Goal: Information Seeking & Learning: Learn about a topic

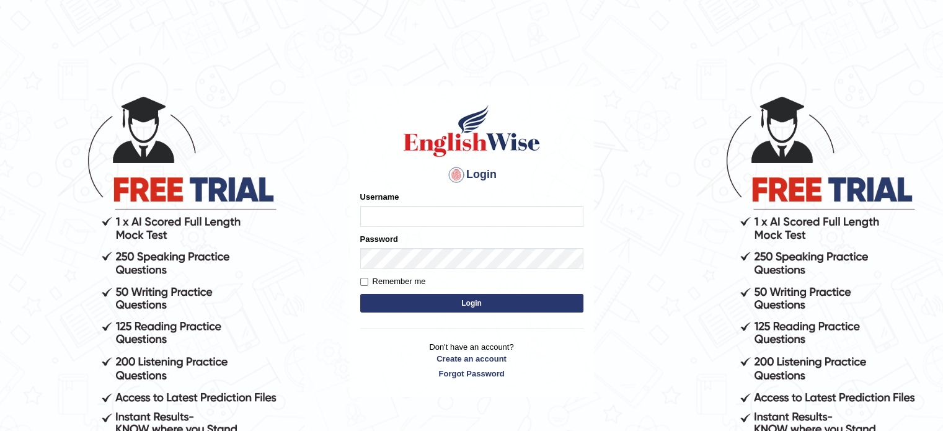
type input "0451698575"
click at [411, 298] on button "Login" at bounding box center [471, 303] width 223 height 19
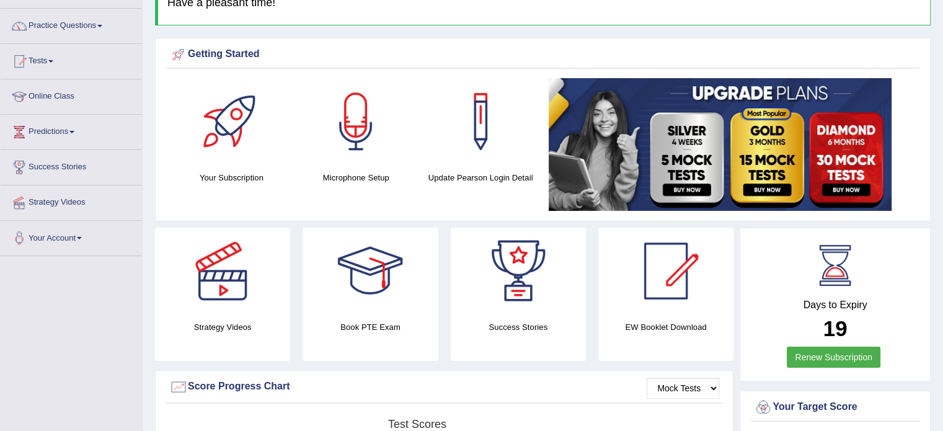
scroll to position [91, 0]
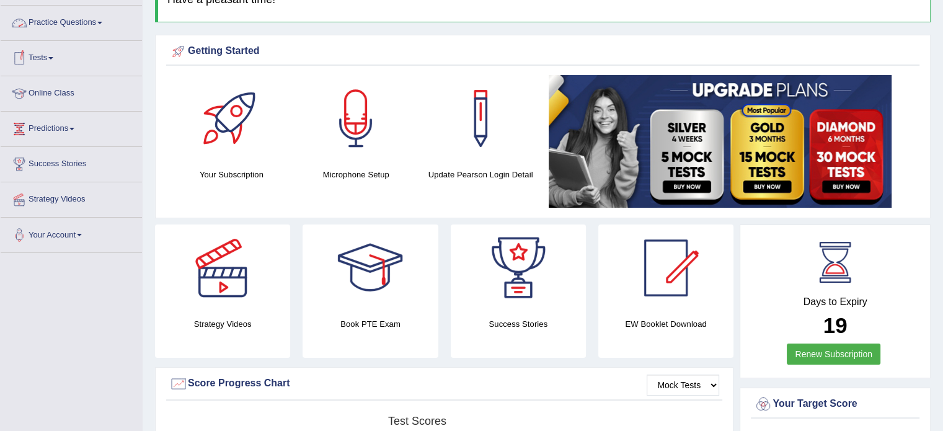
click at [79, 18] on link "Practice Questions" at bounding box center [71, 21] width 141 height 31
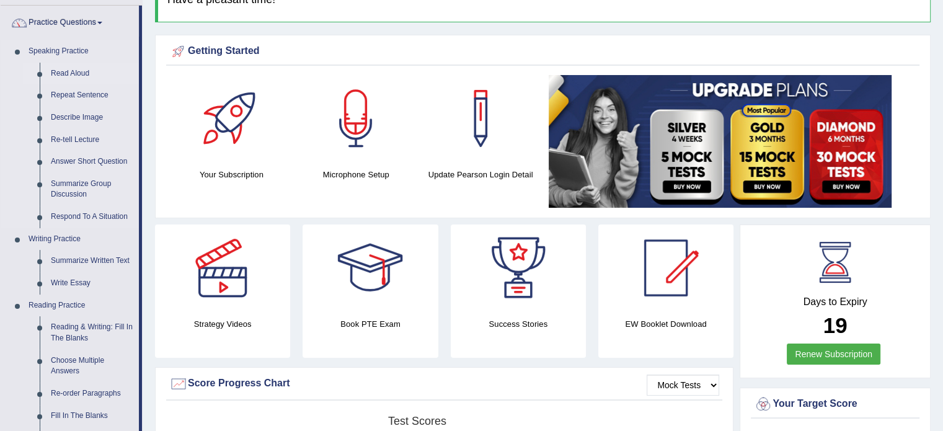
click at [67, 66] on link "Read Aloud" at bounding box center [92, 74] width 94 height 22
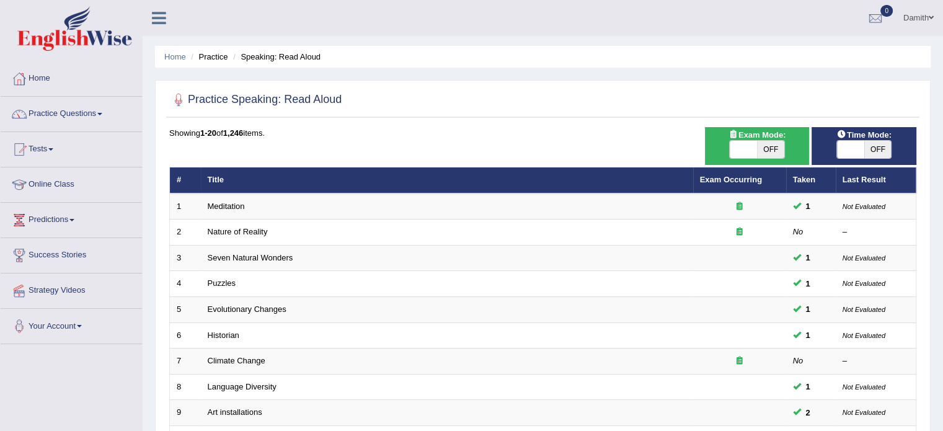
click at [308, 102] on h2 "Practice Speaking: Read Aloud" at bounding box center [255, 99] width 172 height 19
click at [746, 146] on span at bounding box center [743, 149] width 27 height 17
checkbox input "true"
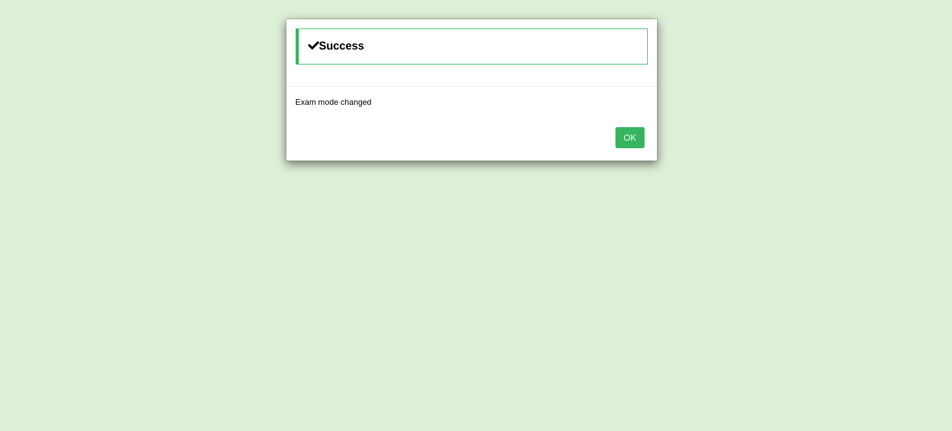
click at [635, 138] on button "OK" at bounding box center [629, 137] width 29 height 21
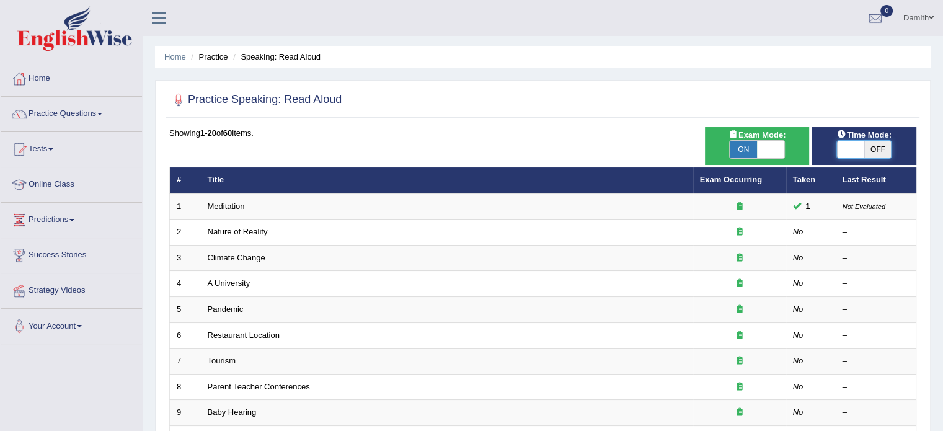
click at [845, 143] on span at bounding box center [850, 149] width 27 height 17
checkbox input "true"
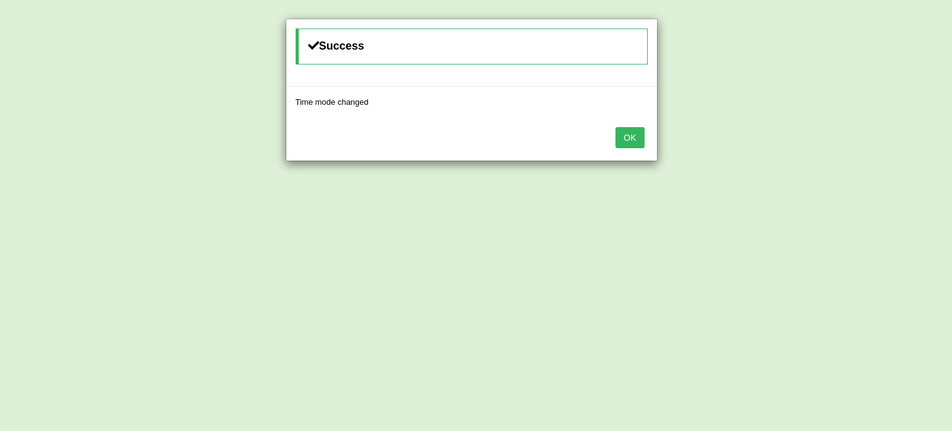
click at [634, 140] on button "OK" at bounding box center [629, 137] width 29 height 21
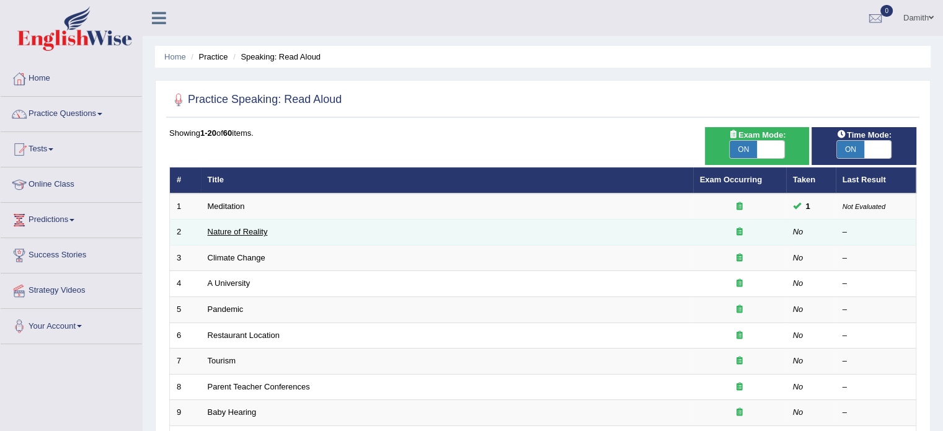
click at [253, 230] on link "Nature of Reality" at bounding box center [238, 231] width 60 height 9
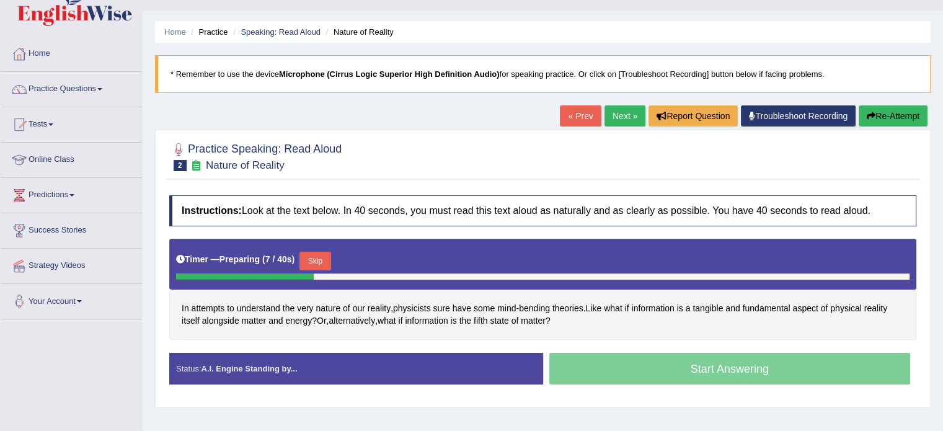
scroll to position [50, 0]
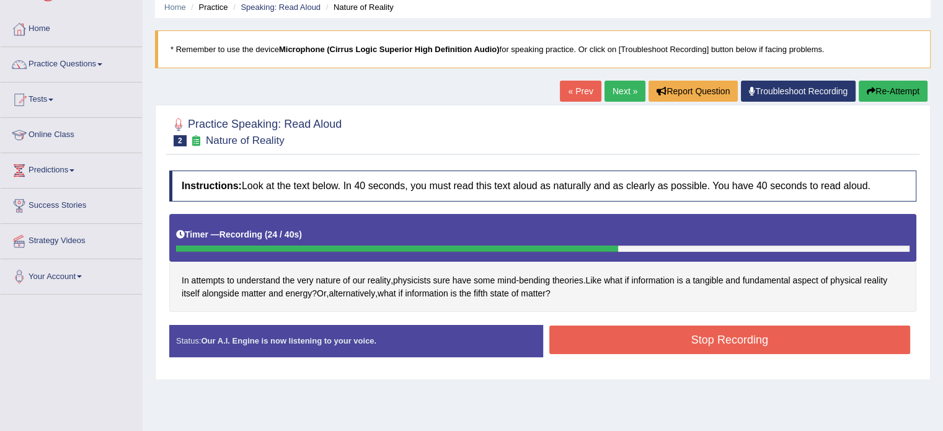
click at [583, 337] on button "Stop Recording" at bounding box center [729, 339] width 361 height 29
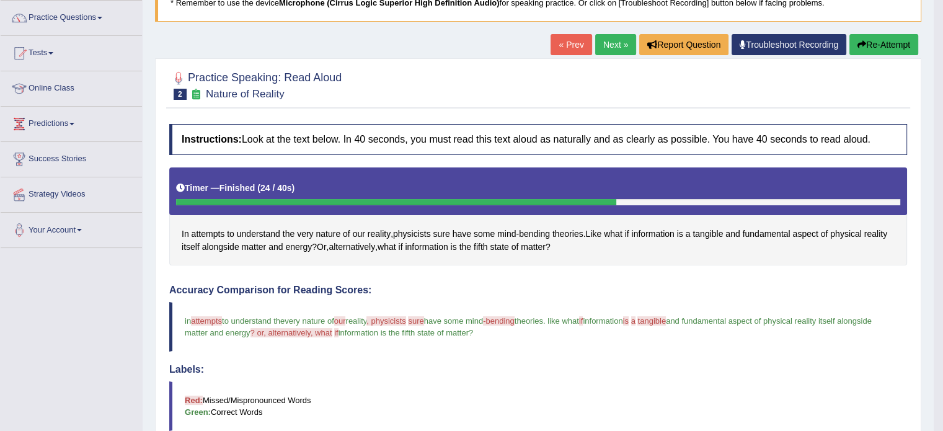
scroll to position [90, 0]
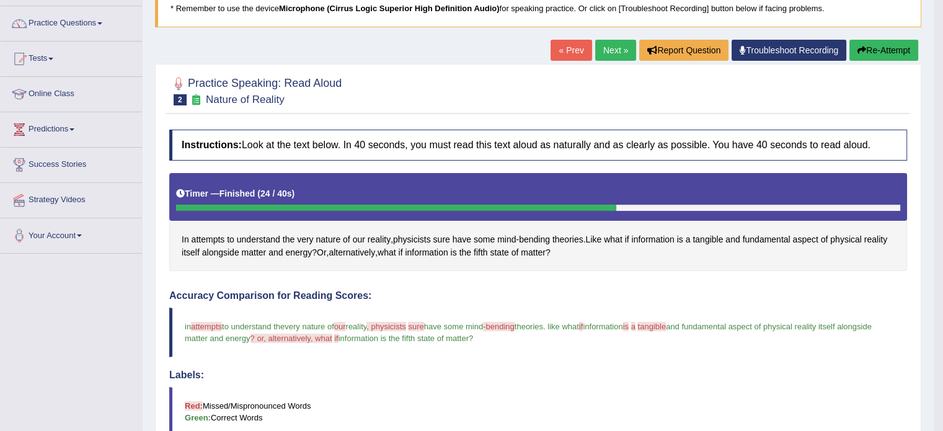
click at [617, 42] on link "Next »" at bounding box center [615, 50] width 41 height 21
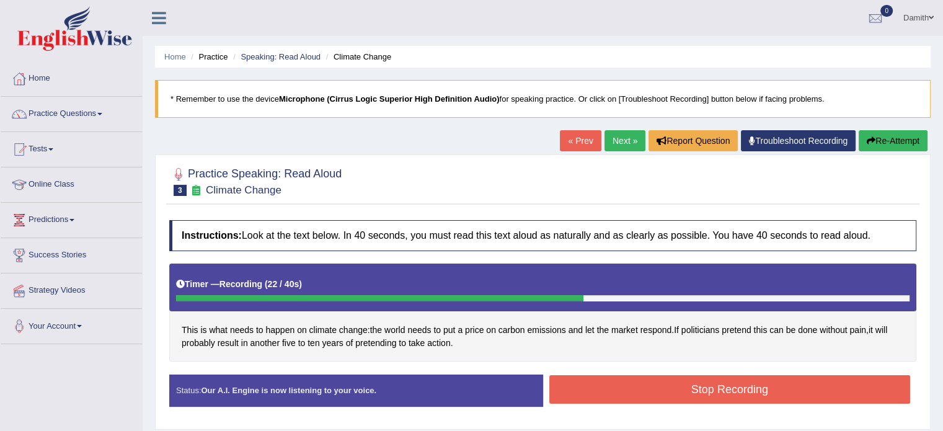
click at [594, 389] on button "Stop Recording" at bounding box center [729, 389] width 361 height 29
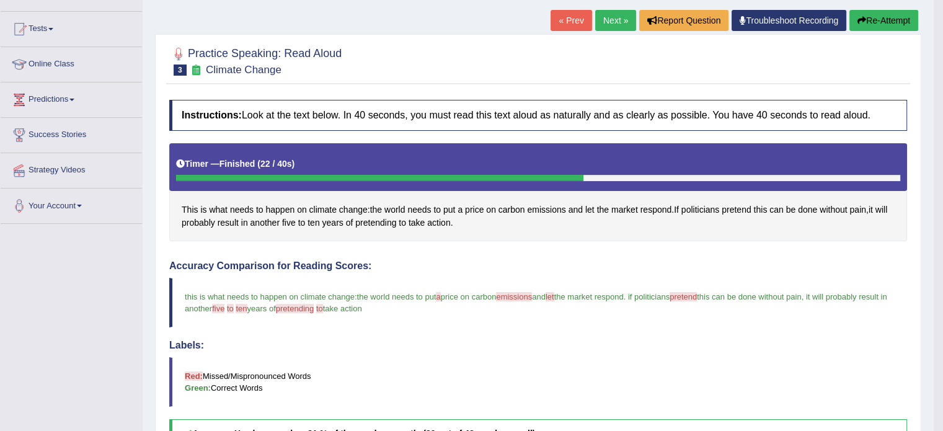
scroll to position [115, 0]
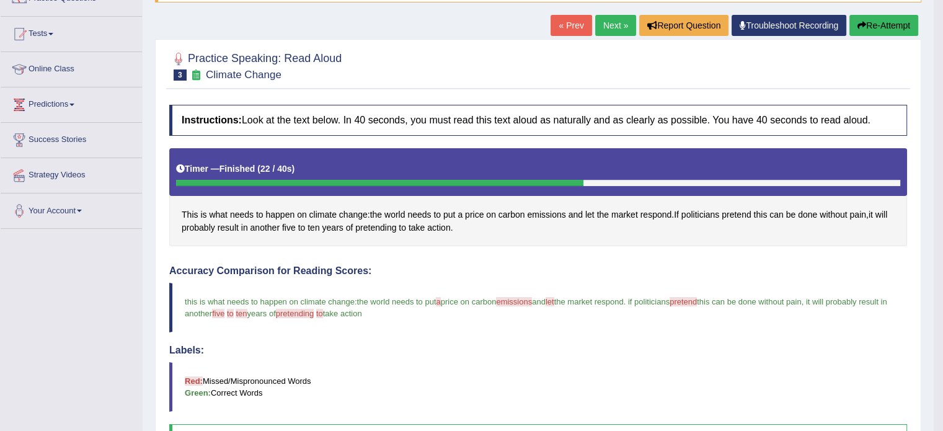
click at [607, 24] on link "Next »" at bounding box center [615, 25] width 41 height 21
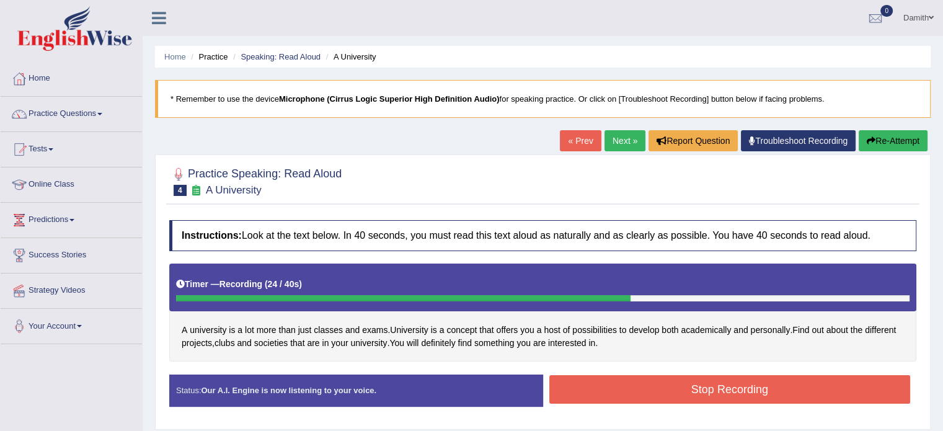
click at [605, 379] on button "Stop Recording" at bounding box center [729, 389] width 361 height 29
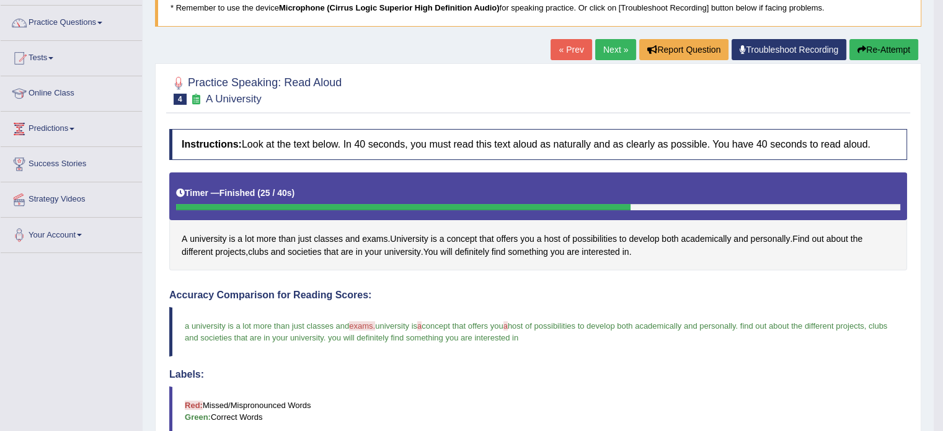
scroll to position [74, 0]
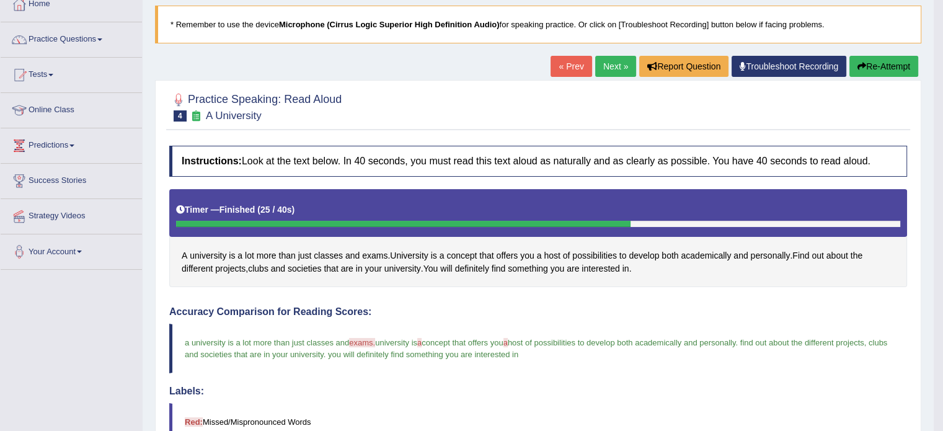
click at [614, 66] on link "Next »" at bounding box center [615, 66] width 41 height 21
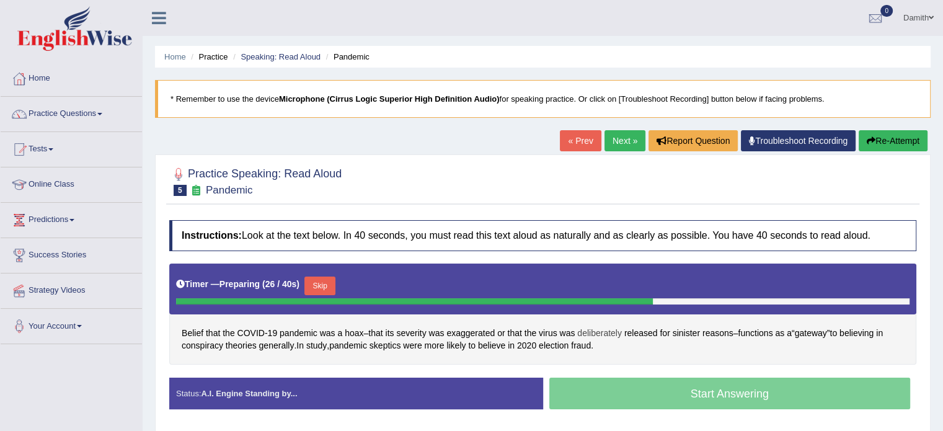
click at [612, 332] on span "deliberately" at bounding box center [599, 333] width 45 height 13
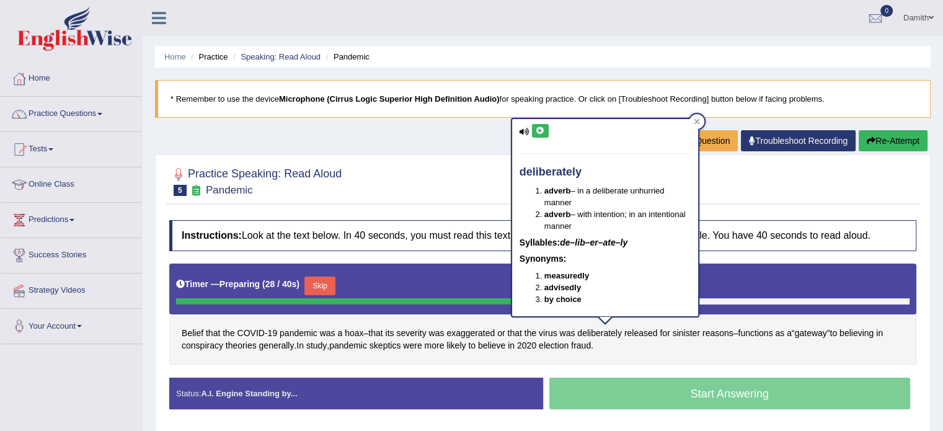
click at [537, 125] on button at bounding box center [540, 131] width 17 height 14
click at [523, 131] on div "deliberately adverb – in a deliberate unhurried manner adverb – with intention;…" at bounding box center [605, 217] width 186 height 197
drag, startPoint x: 523, startPoint y: 131, endPoint x: 695, endPoint y: 118, distance: 172.8
click at [695, 118] on div "deliberately adverb – in a deliberate unhurried manner adverb – with intention;…" at bounding box center [605, 218] width 188 height 200
click at [695, 118] on icon at bounding box center [697, 121] width 6 height 6
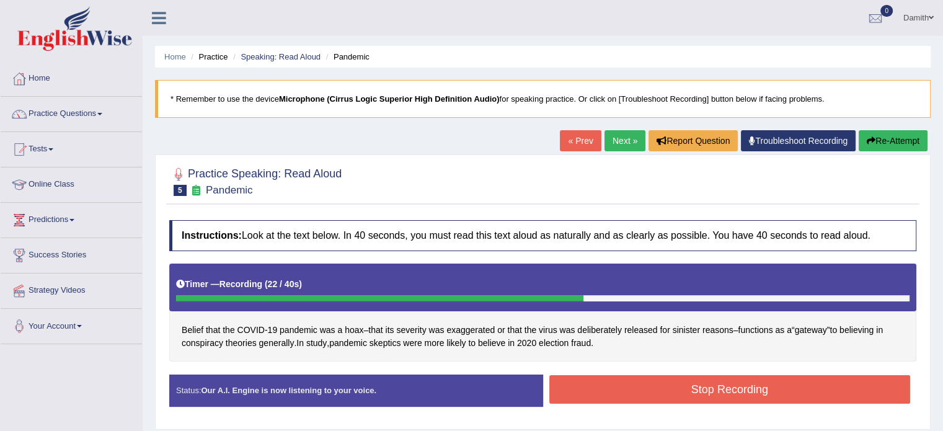
click at [638, 391] on button "Stop Recording" at bounding box center [729, 389] width 361 height 29
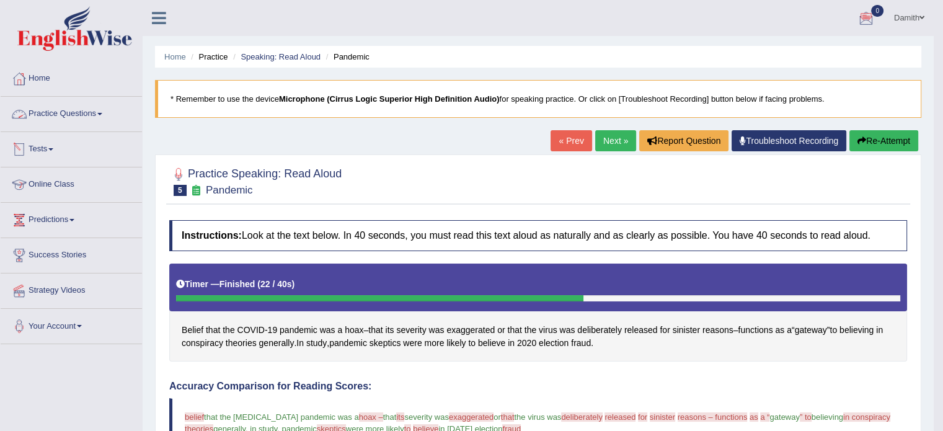
click at [51, 104] on link "Practice Questions" at bounding box center [71, 112] width 141 height 31
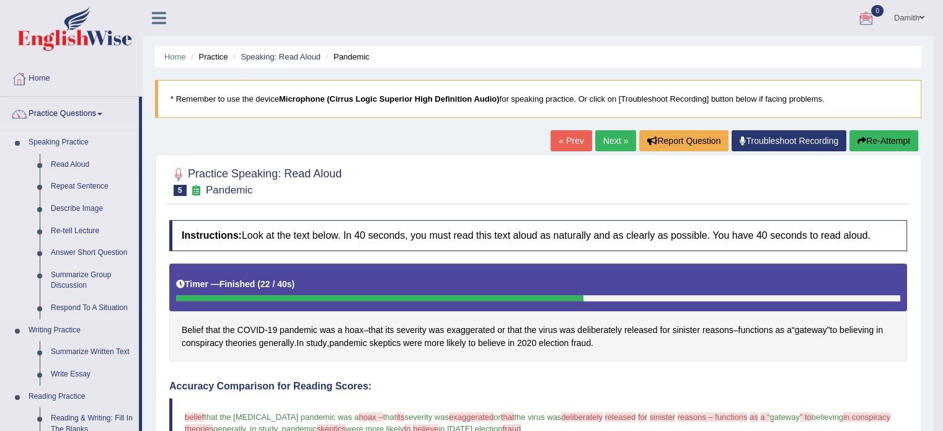
click at [99, 181] on link "Repeat Sentence" at bounding box center [92, 186] width 94 height 22
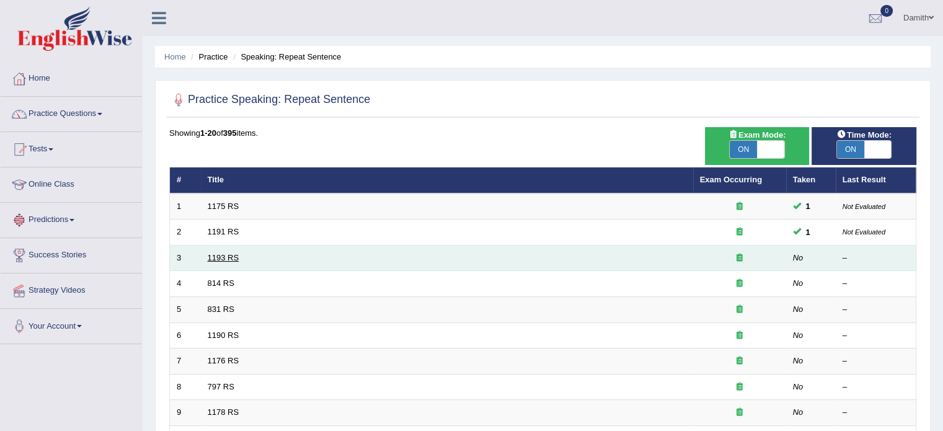
click at [222, 255] on link "1193 RS" at bounding box center [224, 257] width 32 height 9
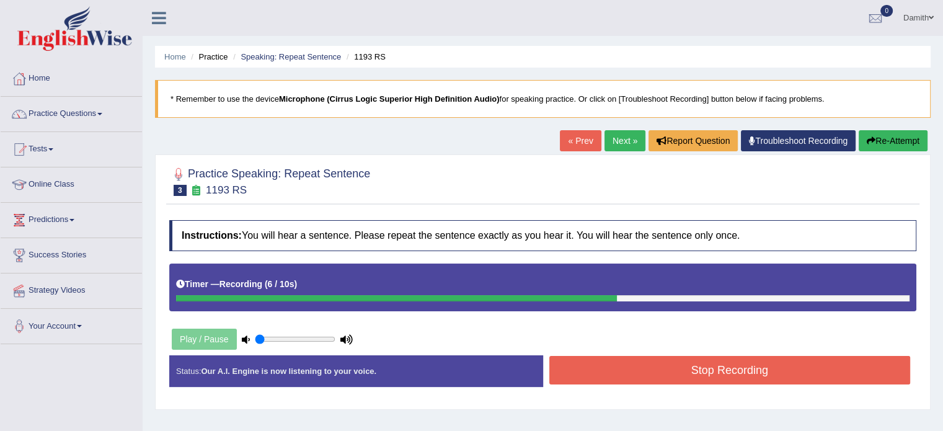
click at [589, 372] on button "Stop Recording" at bounding box center [729, 370] width 361 height 29
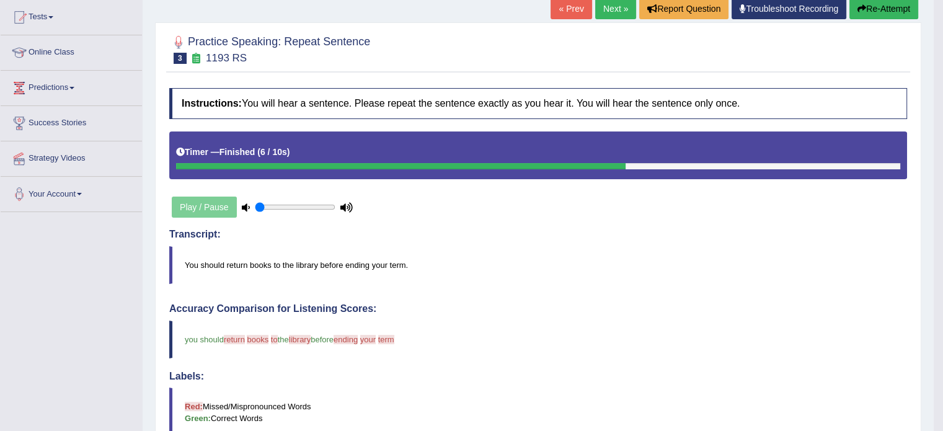
scroll to position [82, 0]
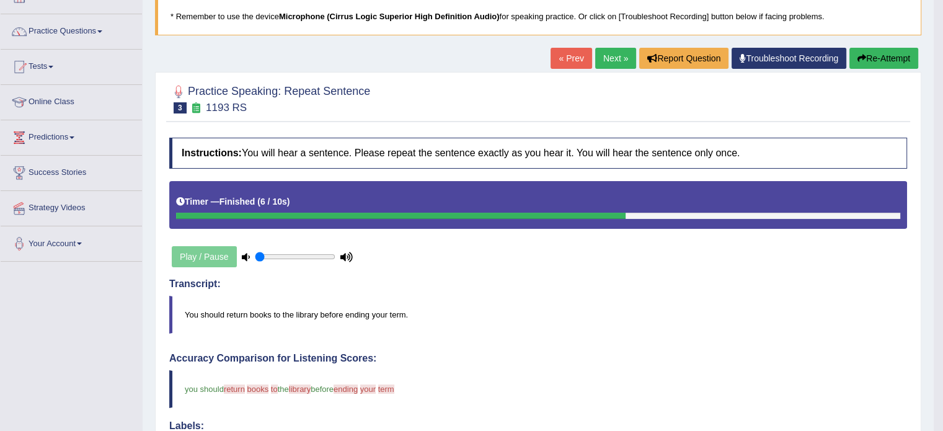
click at [612, 59] on link "Next »" at bounding box center [615, 58] width 41 height 21
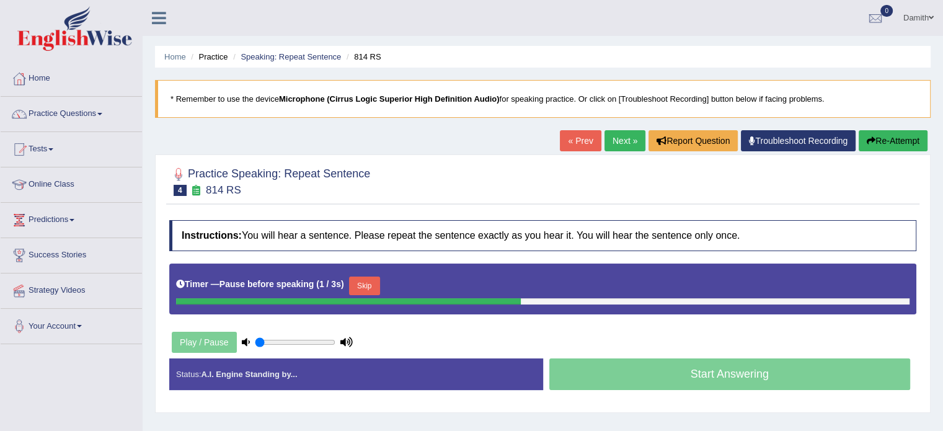
click at [583, 371] on div "Start Answering" at bounding box center [730, 375] width 374 height 35
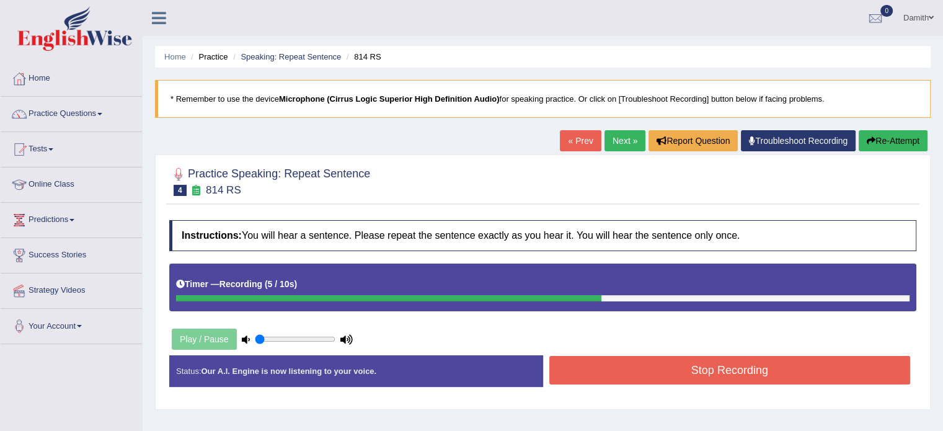
click at [614, 370] on button "Stop Recording" at bounding box center [729, 370] width 361 height 29
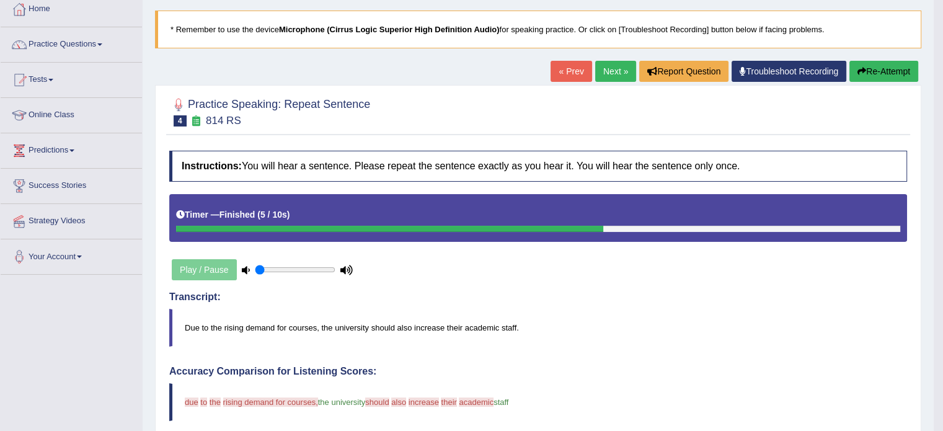
scroll to position [58, 0]
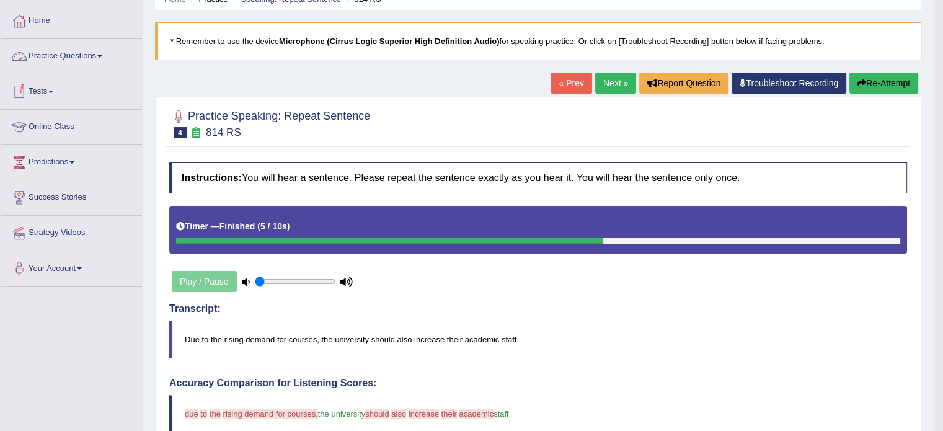
click at [82, 51] on link "Practice Questions" at bounding box center [71, 54] width 141 height 31
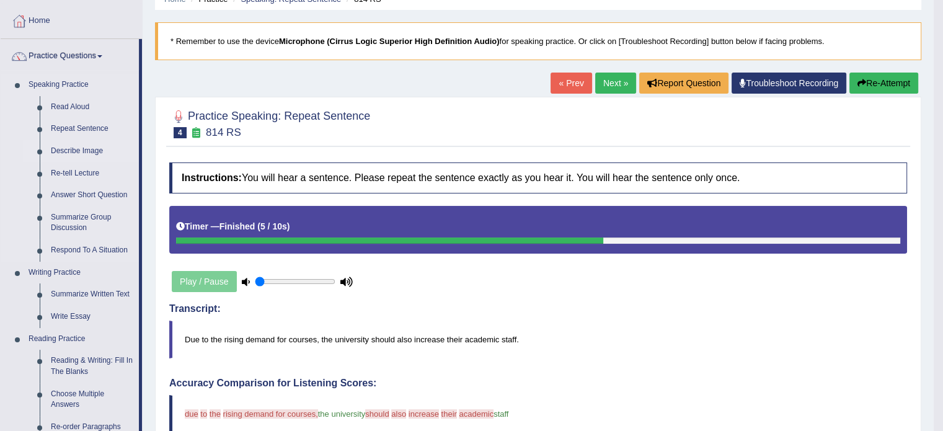
click at [94, 152] on link "Describe Image" at bounding box center [92, 151] width 94 height 22
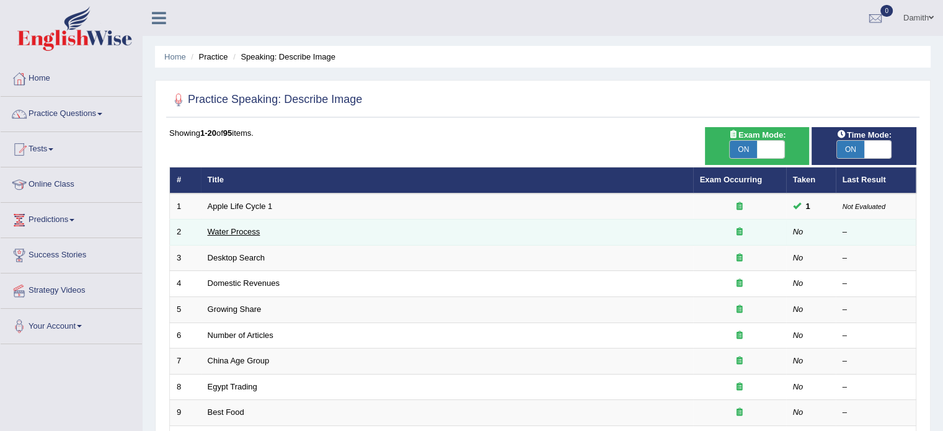
click at [222, 231] on link "Water Process" at bounding box center [234, 231] width 53 height 9
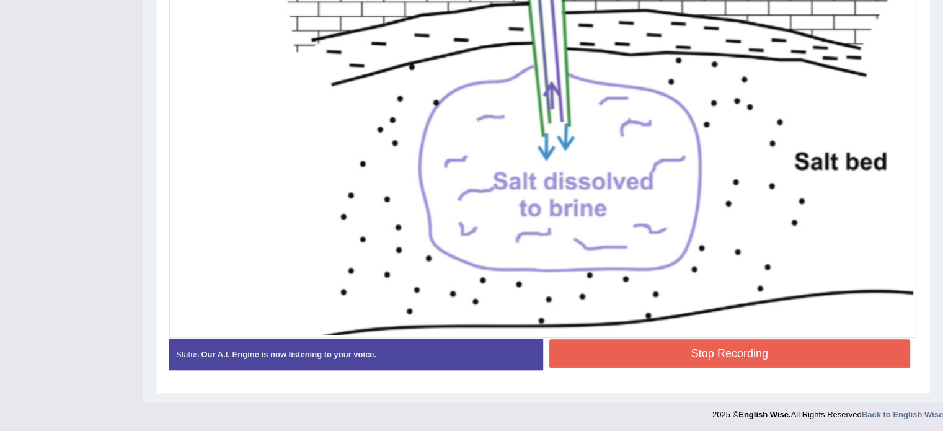
scroll to position [503, 0]
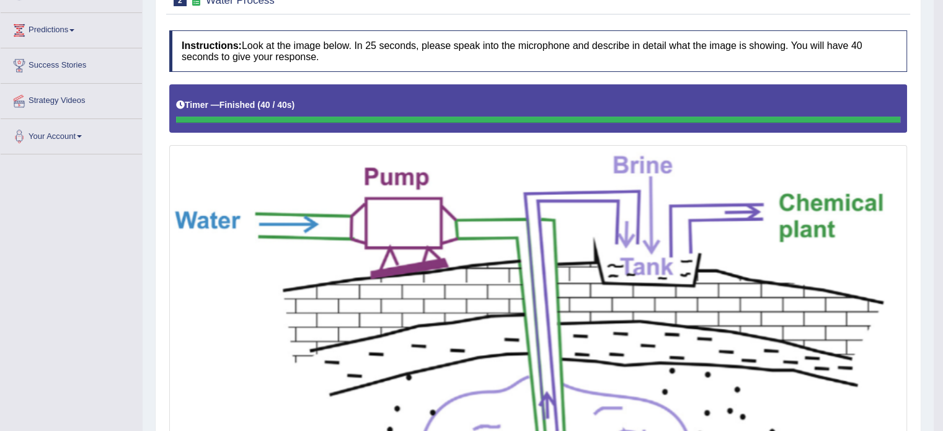
scroll to position [131, 0]
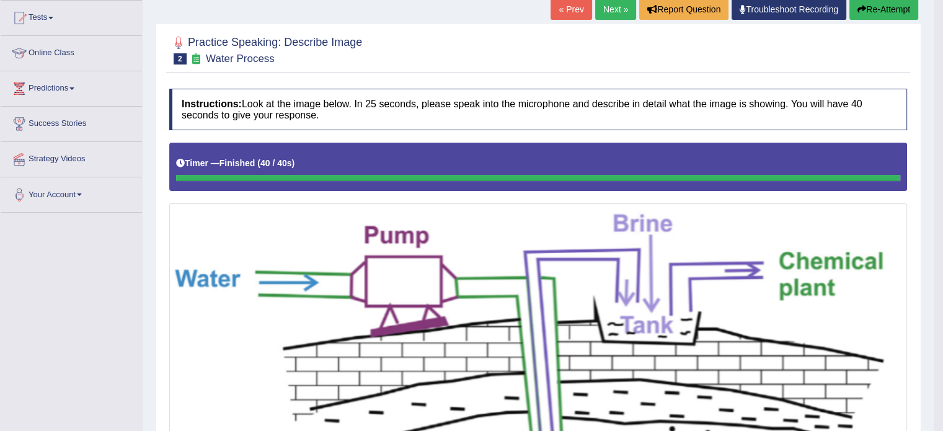
click at [610, 2] on link "Next »" at bounding box center [615, 9] width 41 height 21
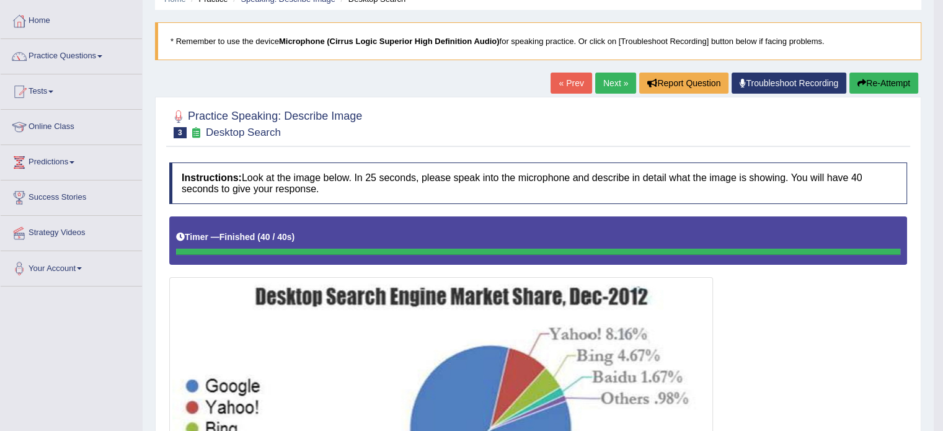
scroll to position [41, 0]
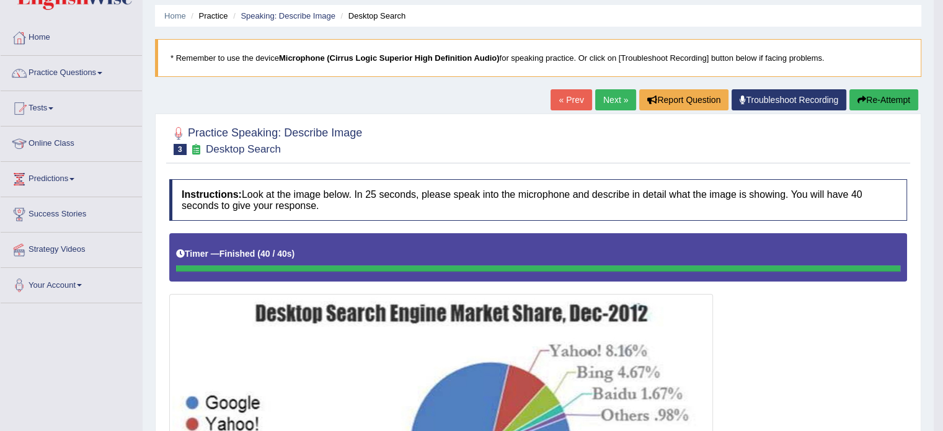
click at [71, 70] on link "Practice Questions" at bounding box center [71, 71] width 141 height 31
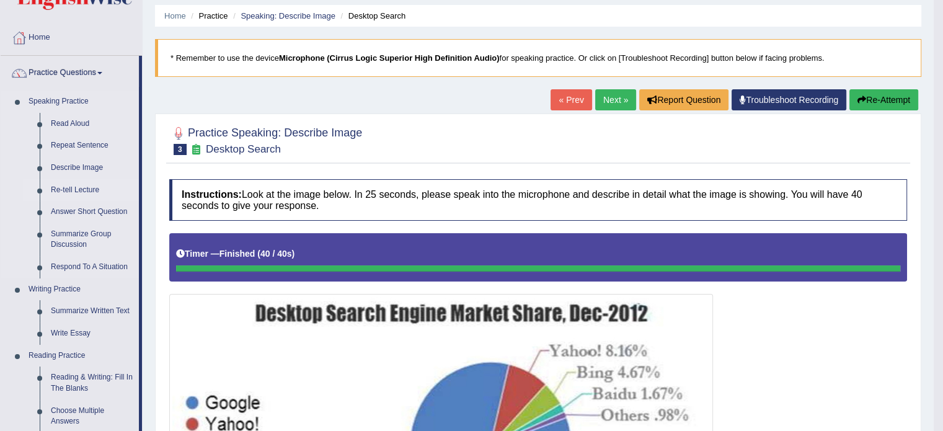
click at [89, 189] on link "Re-tell Lecture" at bounding box center [92, 190] width 94 height 22
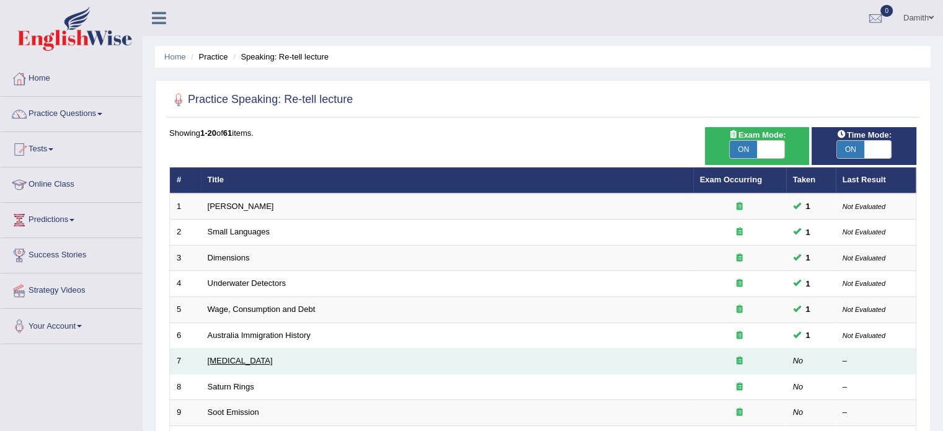
click at [260, 361] on link "[MEDICAL_DATA]" at bounding box center [240, 360] width 65 height 9
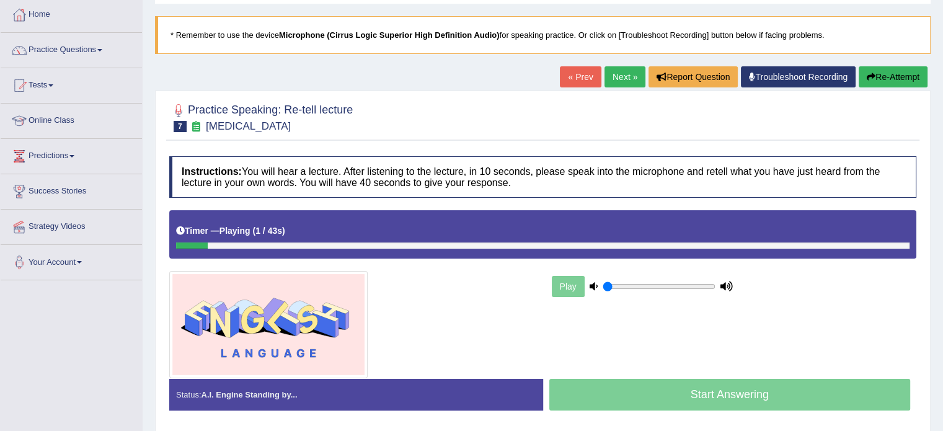
scroll to position [74, 0]
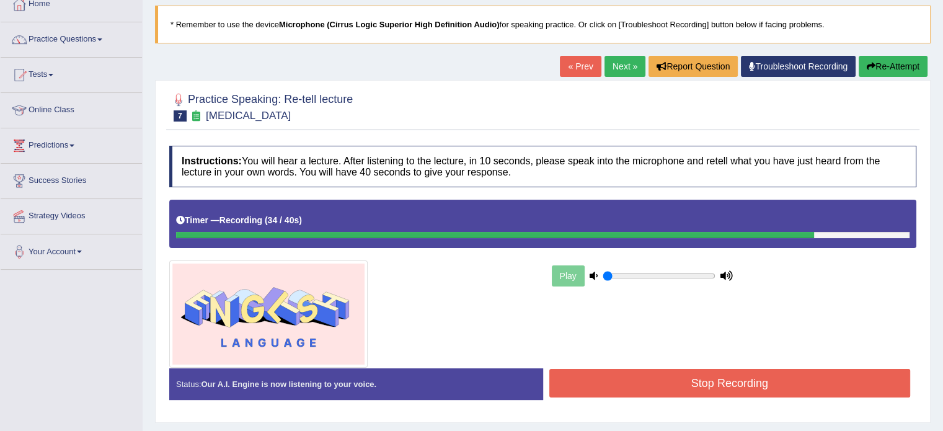
click at [842, 374] on button "Stop Recording" at bounding box center [729, 383] width 361 height 29
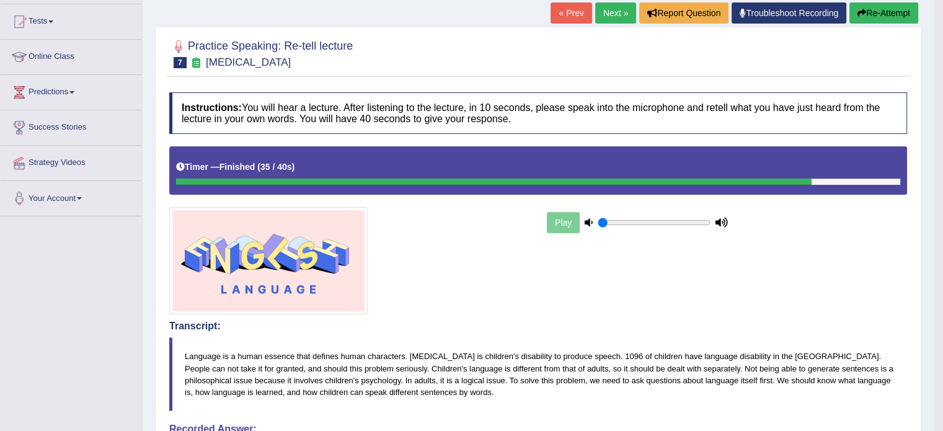
scroll to position [124, 0]
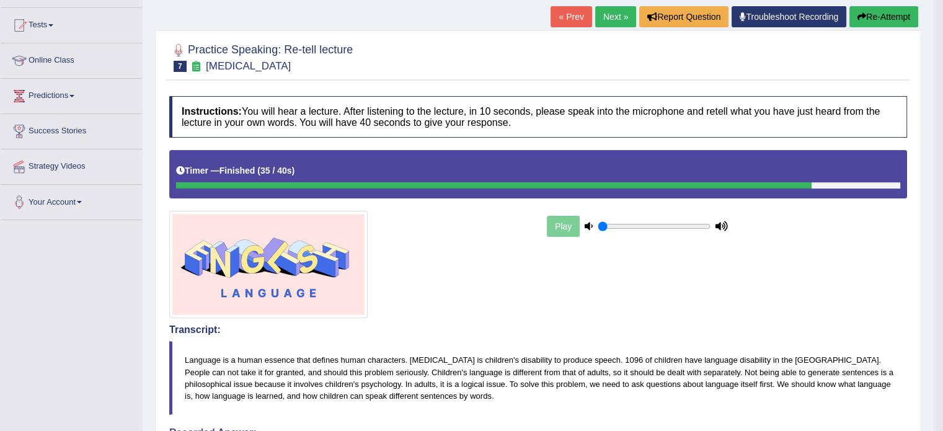
click at [614, 15] on link "Next »" at bounding box center [615, 16] width 41 height 21
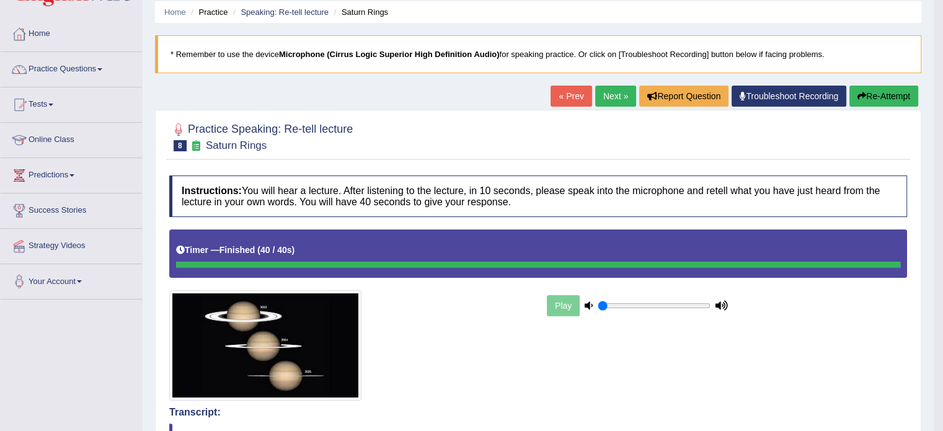
scroll to position [41, 0]
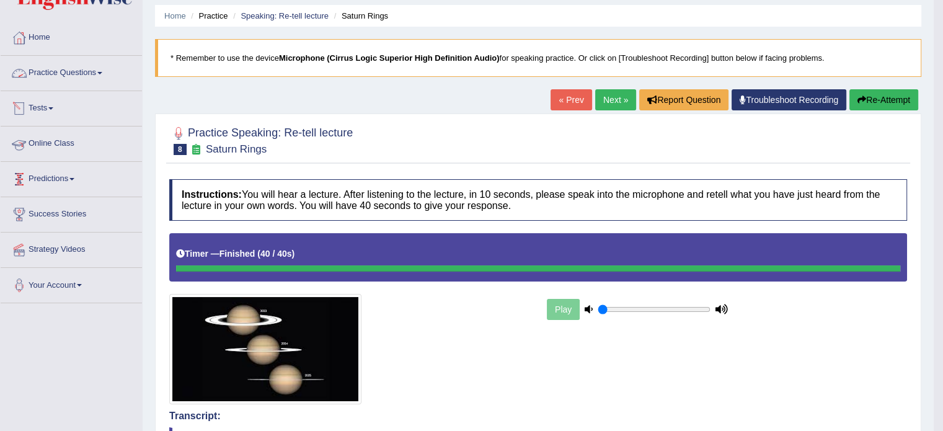
click at [91, 71] on link "Practice Questions" at bounding box center [71, 71] width 141 height 31
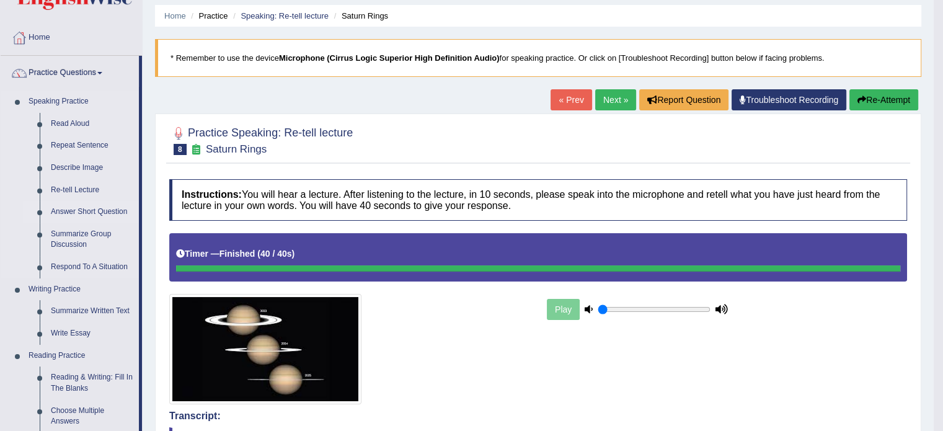
click at [84, 208] on link "Answer Short Question" at bounding box center [92, 212] width 94 height 22
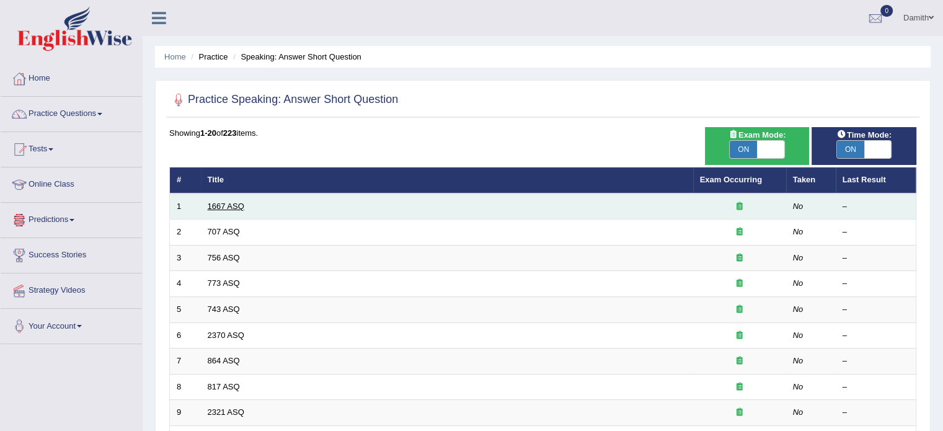
click at [221, 208] on link "1667 ASQ" at bounding box center [226, 205] width 37 height 9
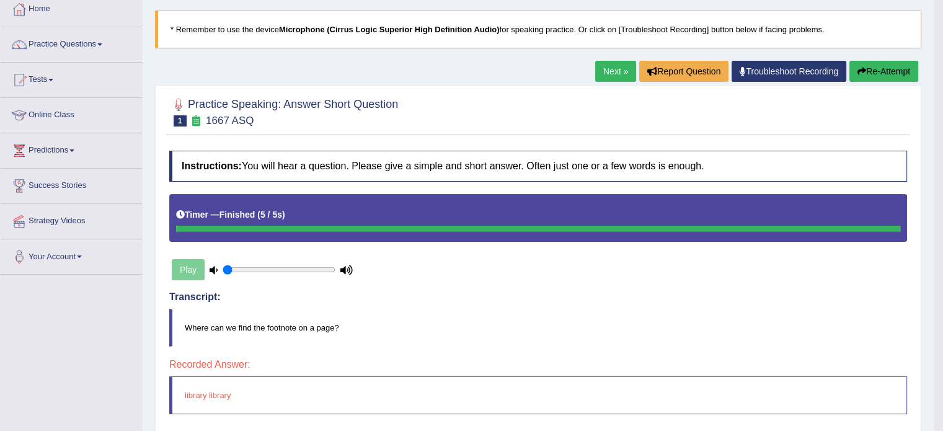
scroll to position [66, 0]
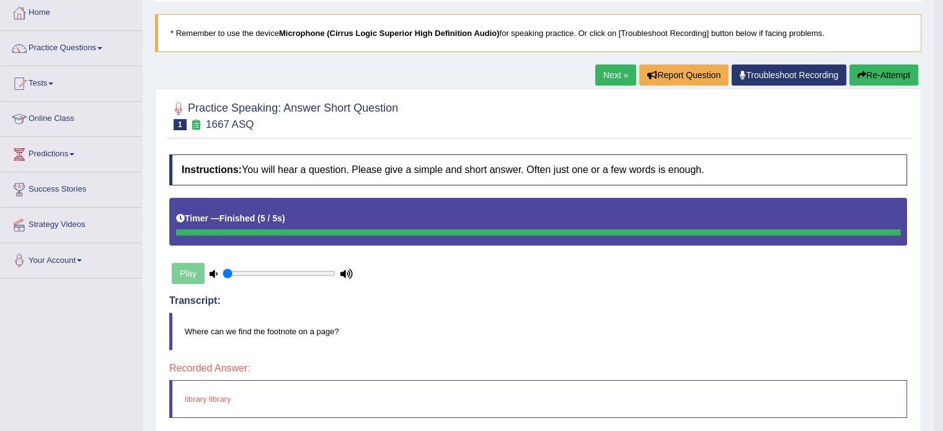
click at [612, 73] on link "Next »" at bounding box center [615, 74] width 41 height 21
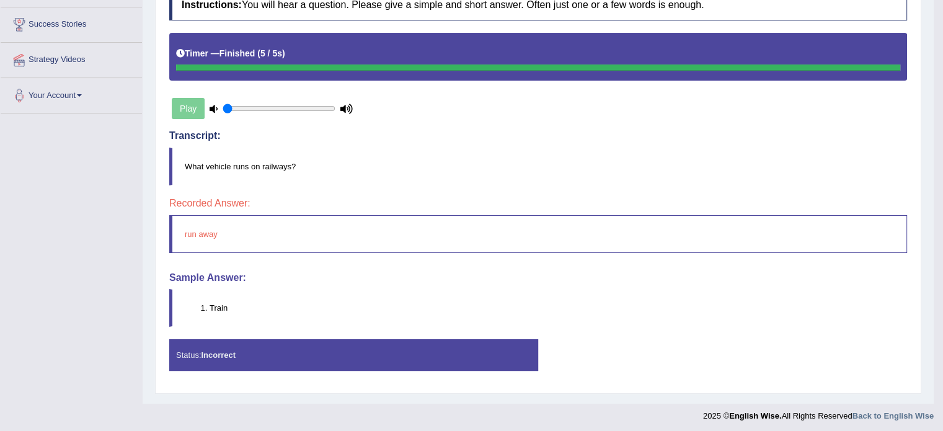
scroll to position [231, 0]
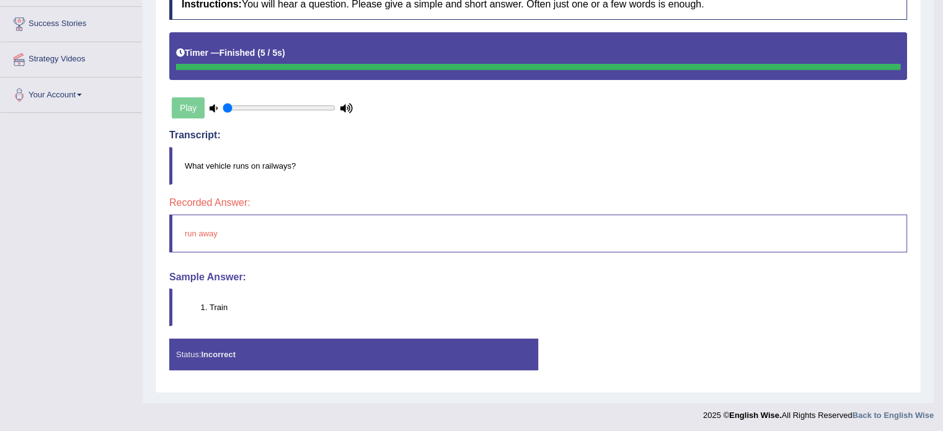
click at [186, 103] on div "Play" at bounding box center [262, 107] width 186 height 31
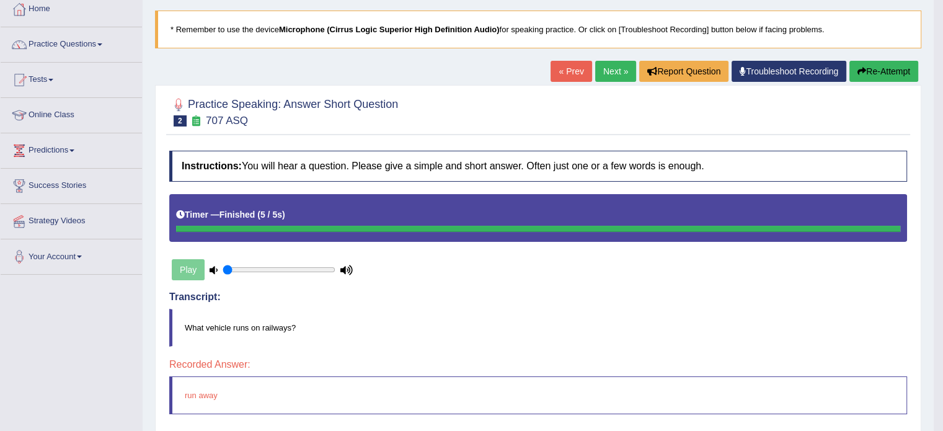
scroll to position [66, 0]
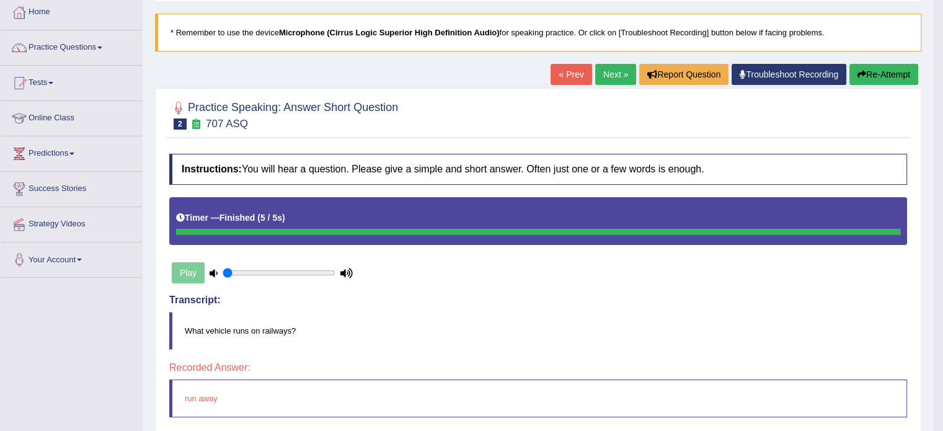
click at [612, 71] on link "Next »" at bounding box center [615, 74] width 41 height 21
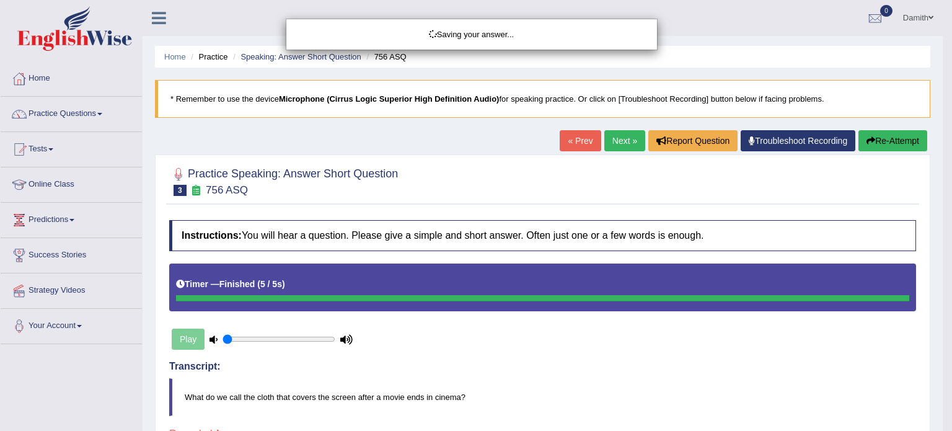
click at [942, 421] on div "Saving your answer..." at bounding box center [476, 215] width 952 height 431
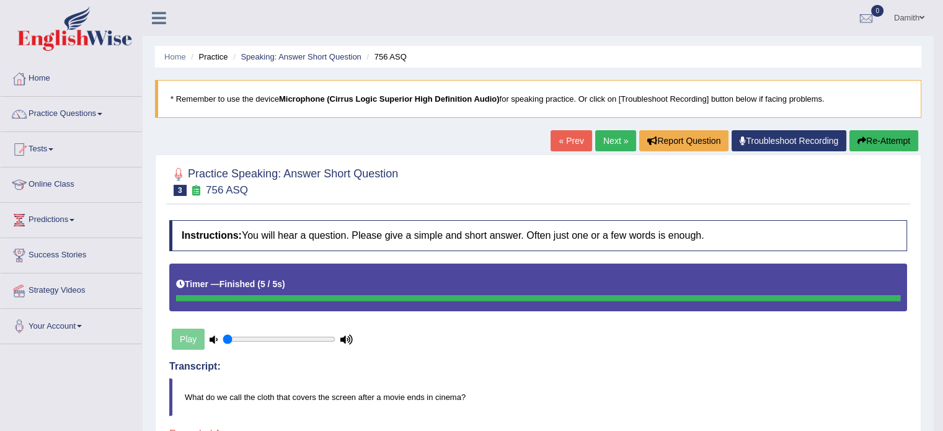
click at [608, 140] on link "Next »" at bounding box center [615, 140] width 41 height 21
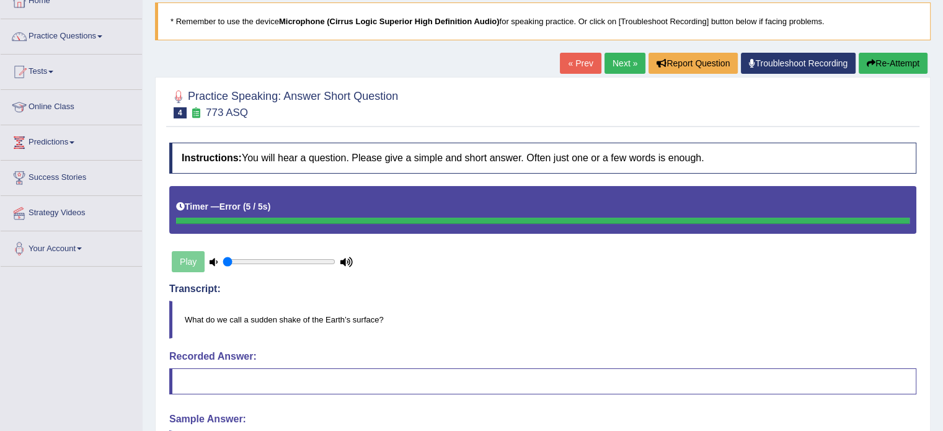
scroll to position [99, 0]
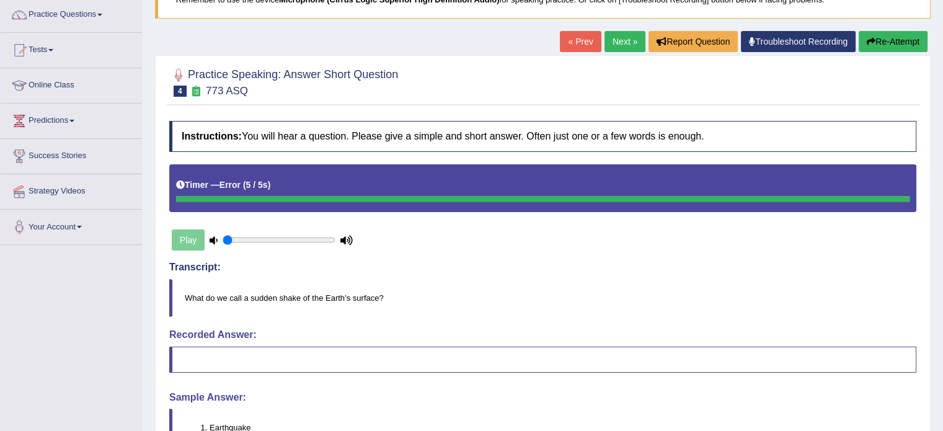
click at [617, 43] on link "Next »" at bounding box center [624, 41] width 41 height 21
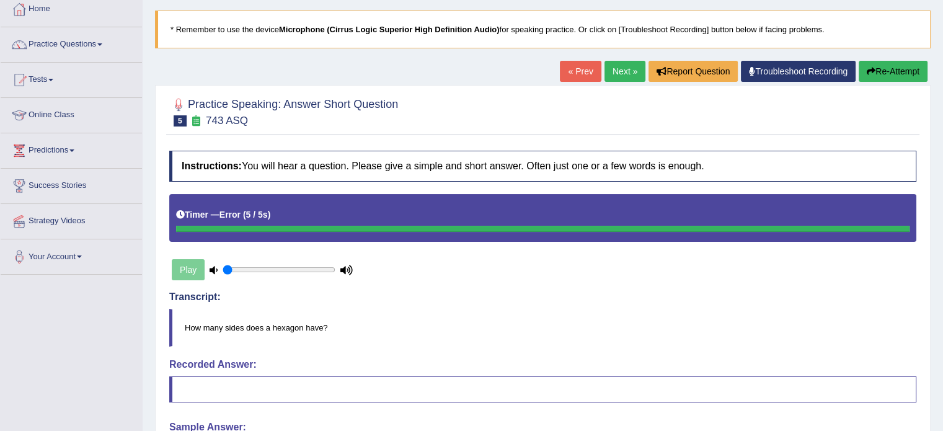
scroll to position [58, 0]
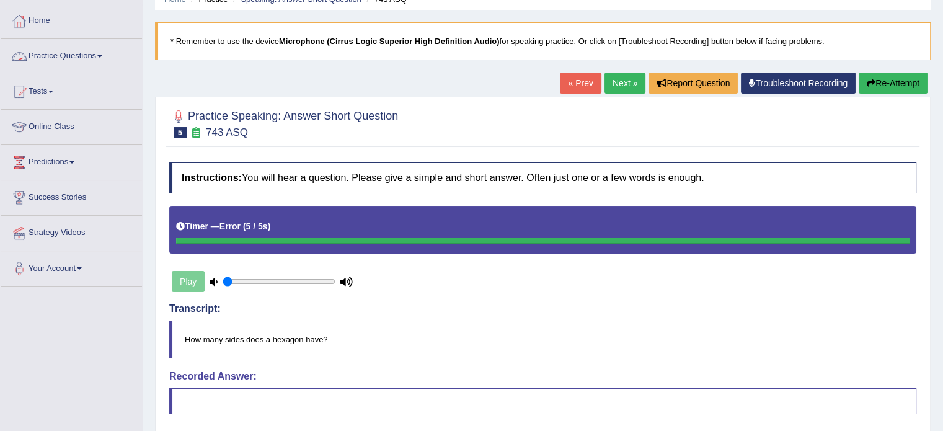
click at [89, 52] on link "Practice Questions" at bounding box center [71, 54] width 141 height 31
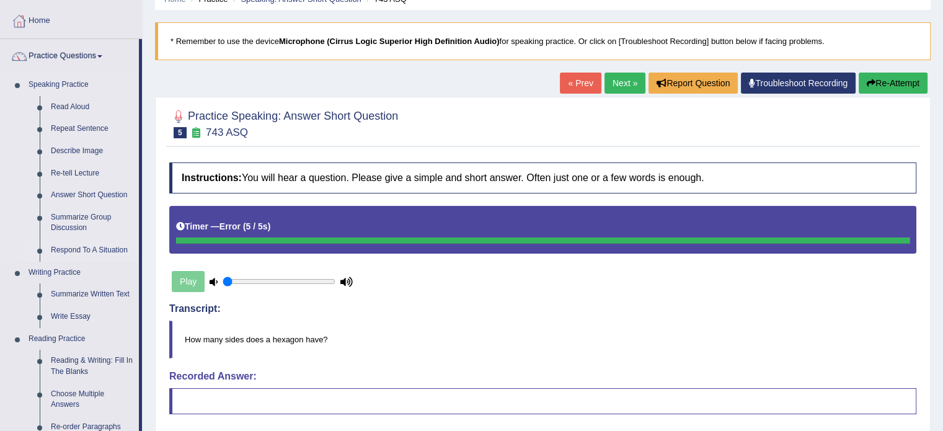
click at [92, 241] on link "Respond To A Situation" at bounding box center [92, 250] width 94 height 22
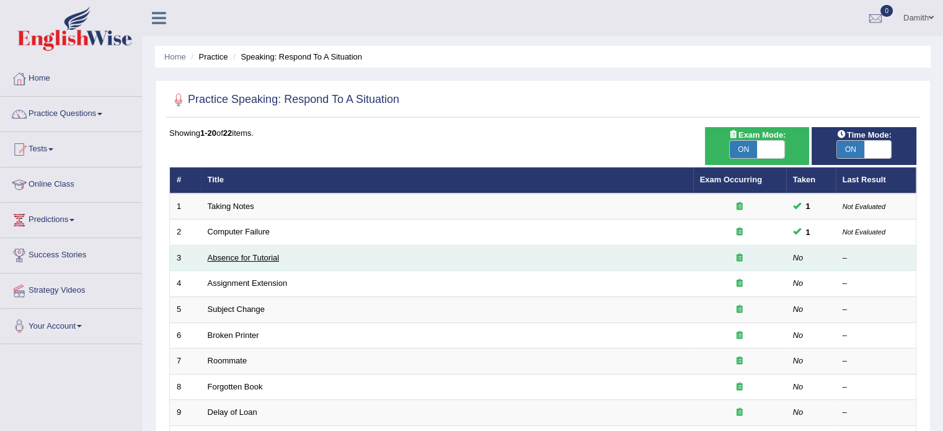
click at [233, 257] on link "Absence for Tutorial" at bounding box center [244, 257] width 72 height 9
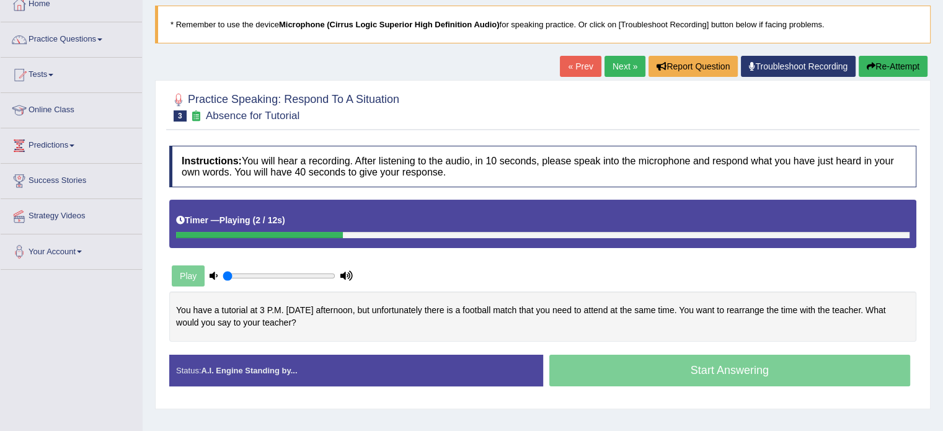
scroll to position [99, 0]
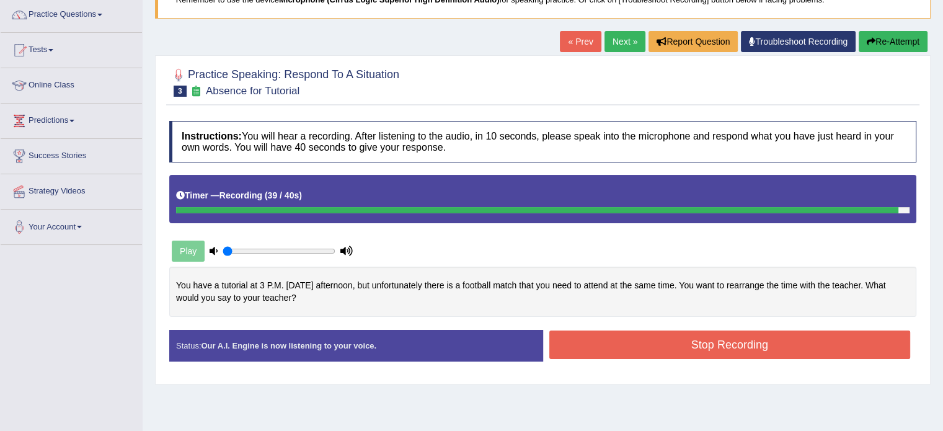
drag, startPoint x: 808, startPoint y: 327, endPoint x: 808, endPoint y: 339, distance: 11.8
click at [808, 339] on div "Status: Our A.I. Engine is now listening to your voice. Start Answering Stop Re…" at bounding box center [542, 352] width 747 height 44
click at [808, 339] on button "Stop Recording" at bounding box center [729, 344] width 361 height 29
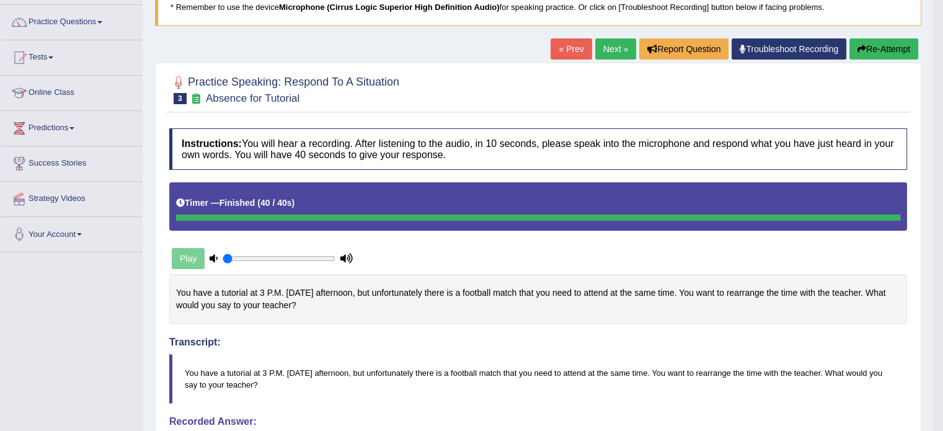
scroll to position [74, 0]
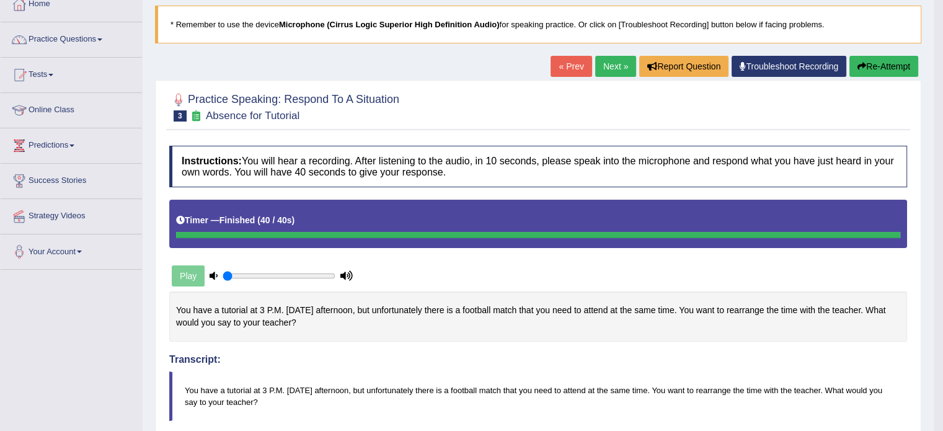
click at [610, 64] on link "Next »" at bounding box center [615, 66] width 41 height 21
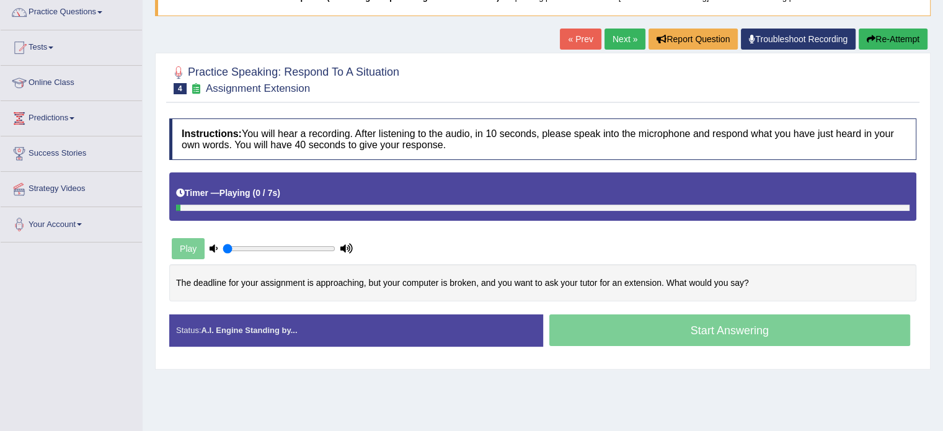
scroll to position [107, 0]
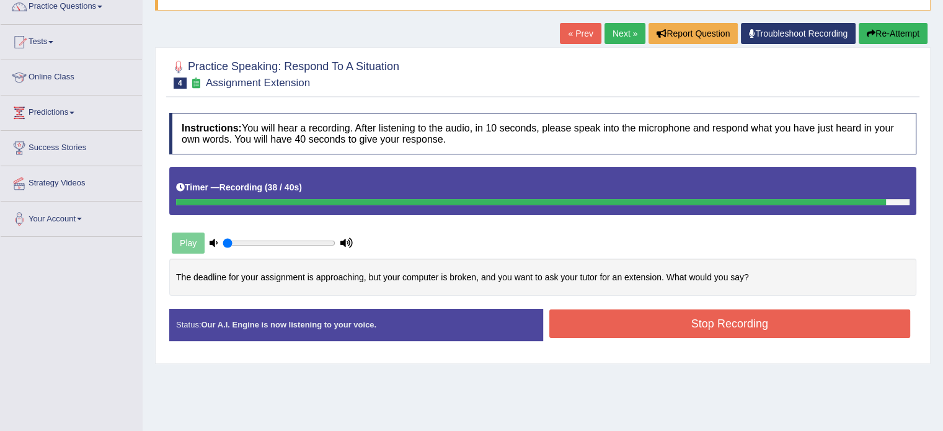
click at [775, 321] on button "Stop Recording" at bounding box center [729, 323] width 361 height 29
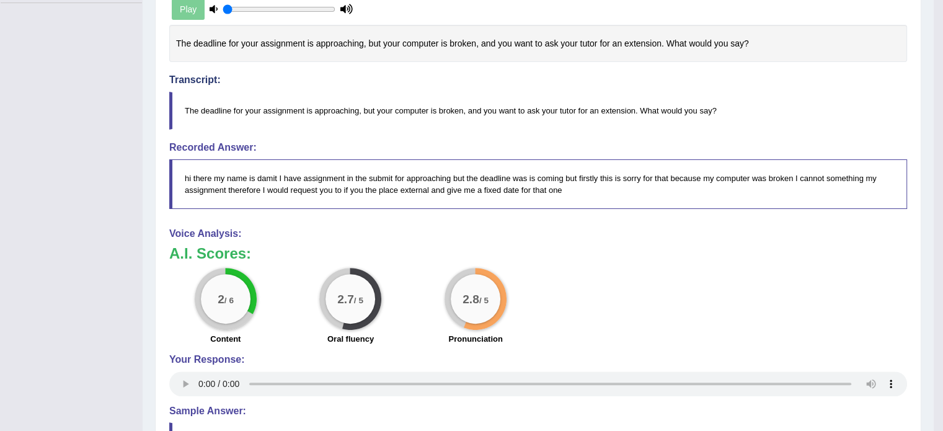
scroll to position [355, 0]
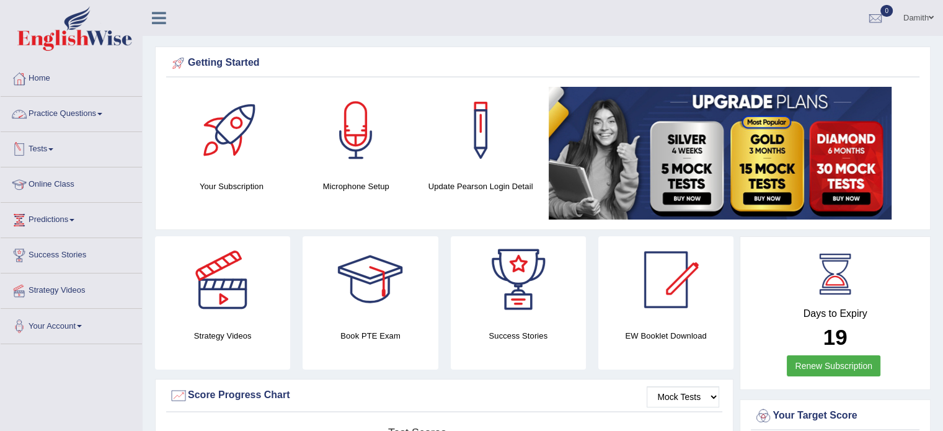
click at [89, 106] on link "Practice Questions" at bounding box center [71, 112] width 141 height 31
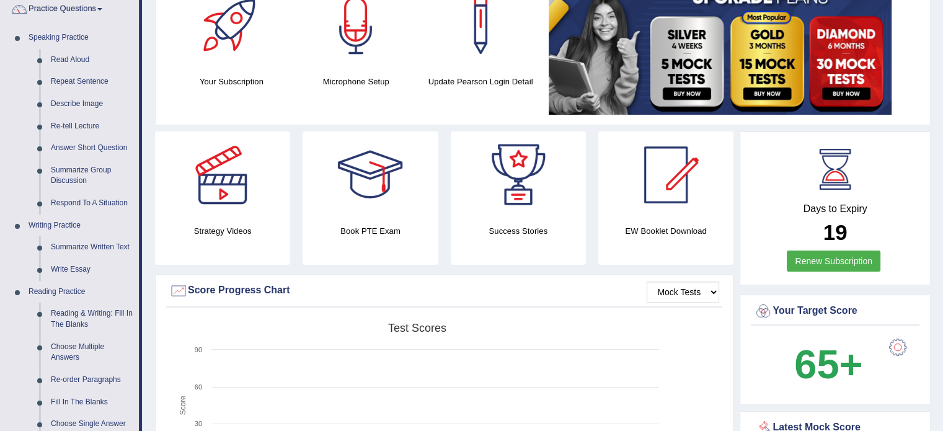
scroll to position [124, 0]
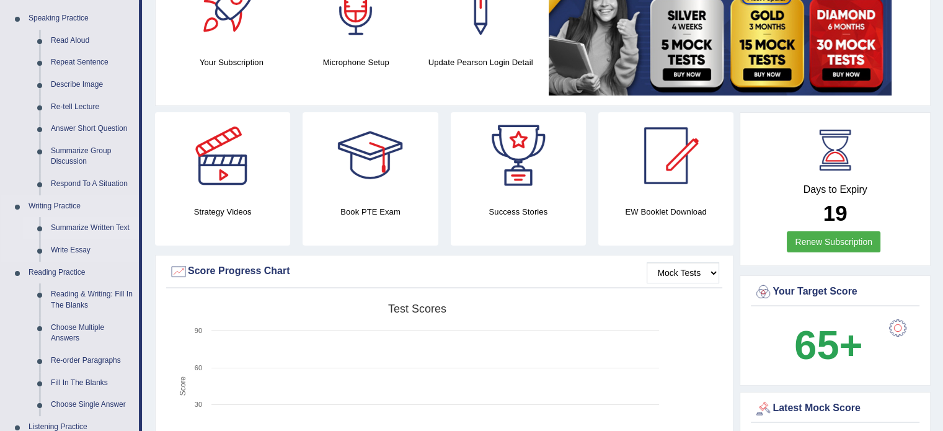
click at [99, 227] on link "Summarize Written Text" at bounding box center [92, 228] width 94 height 22
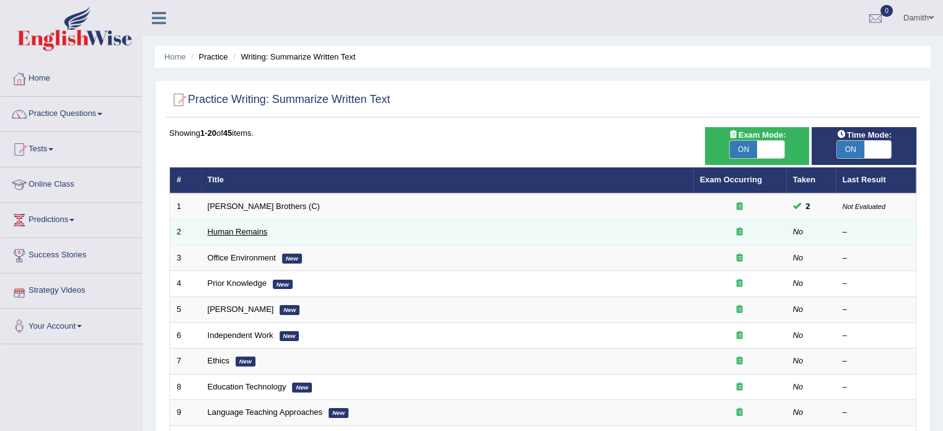
click at [240, 228] on link "Human Remains" at bounding box center [238, 231] width 60 height 9
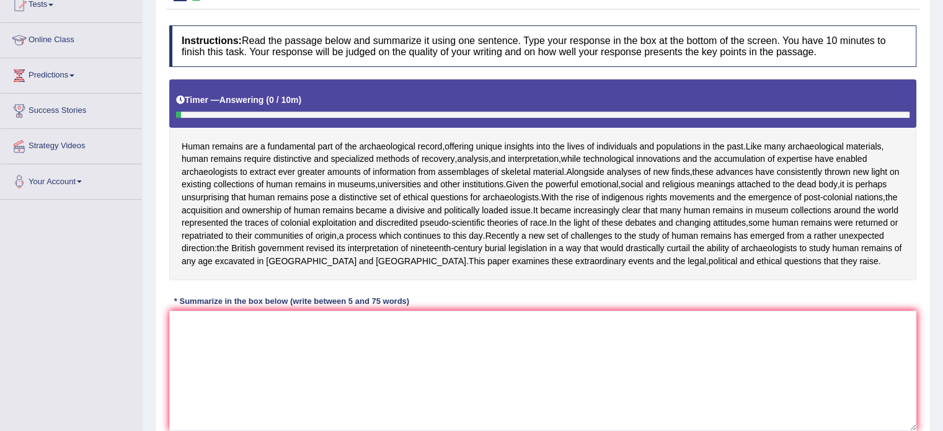
scroll to position [174, 0]
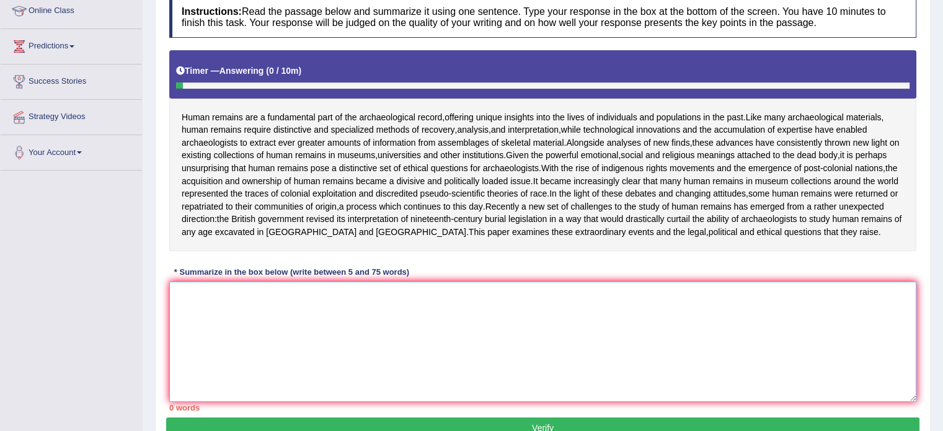
click at [409, 356] on textarea at bounding box center [542, 341] width 747 height 120
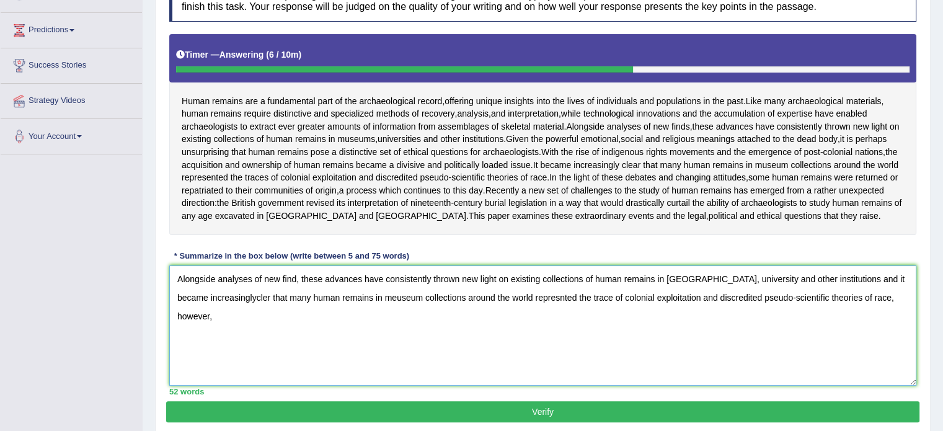
scroll to position [198, 0]
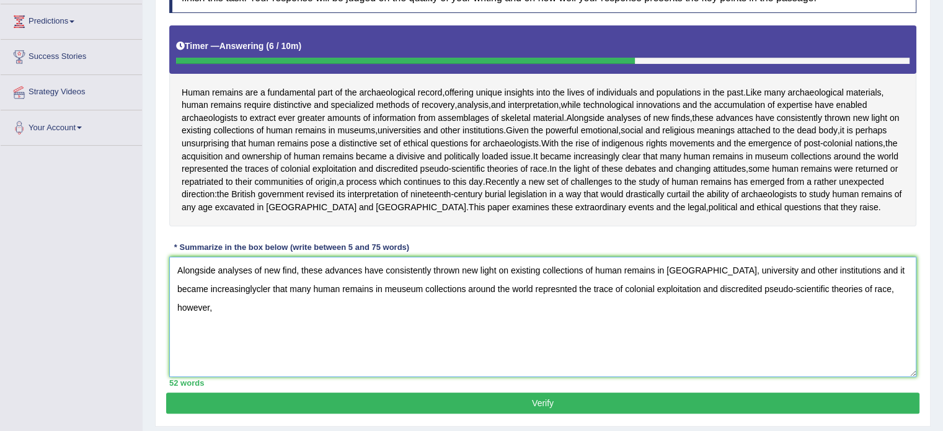
click at [808, 377] on textarea "Alongside analyses of new find, these advances have consistently thrown new lig…" at bounding box center [542, 317] width 747 height 120
click at [898, 310] on textarea "Alongside analyses of new find, these advances have consistently thrown new lig…" at bounding box center [542, 317] width 747 height 120
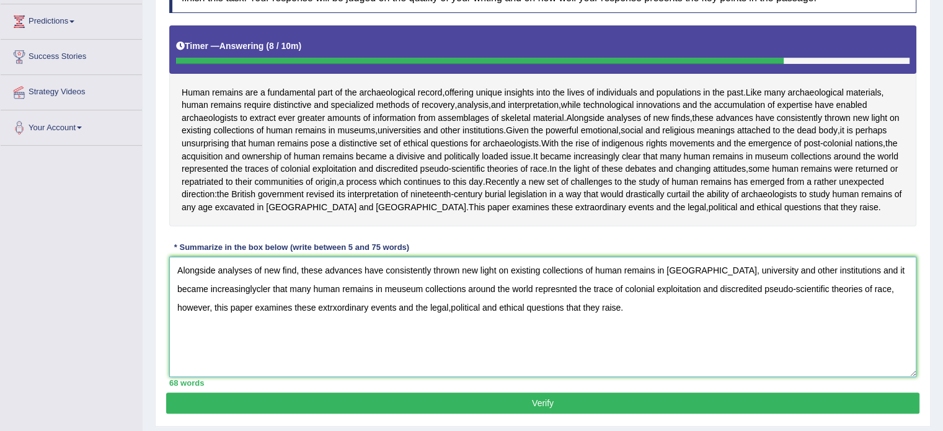
type textarea "Alongside analyses of new find, these advances have consistently thrown new lig…"
click at [474, 413] on button "Verify" at bounding box center [542, 402] width 753 height 21
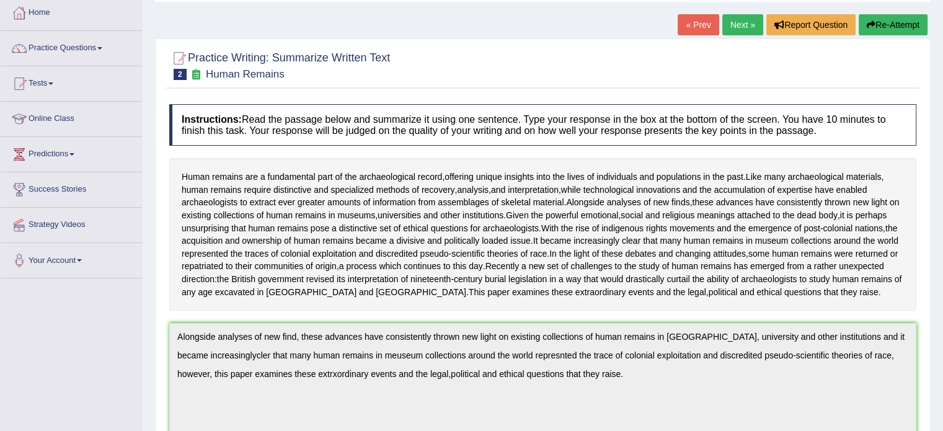
scroll to position [41, 0]
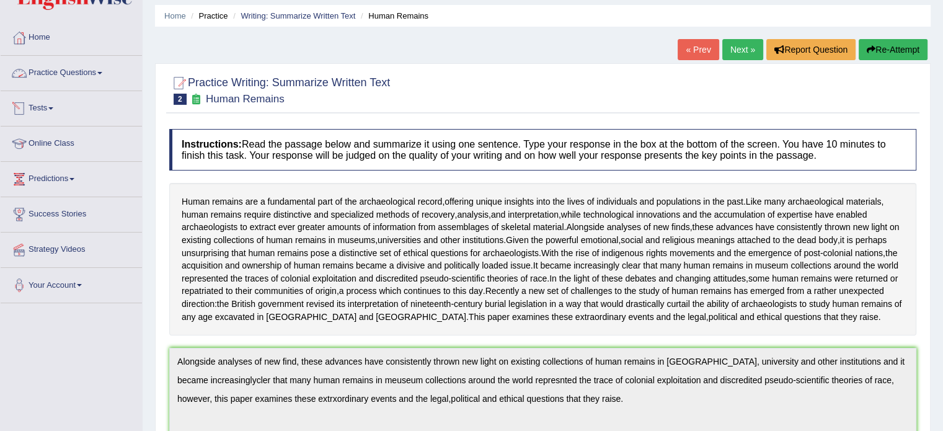
click at [89, 72] on link "Practice Questions" at bounding box center [71, 71] width 141 height 31
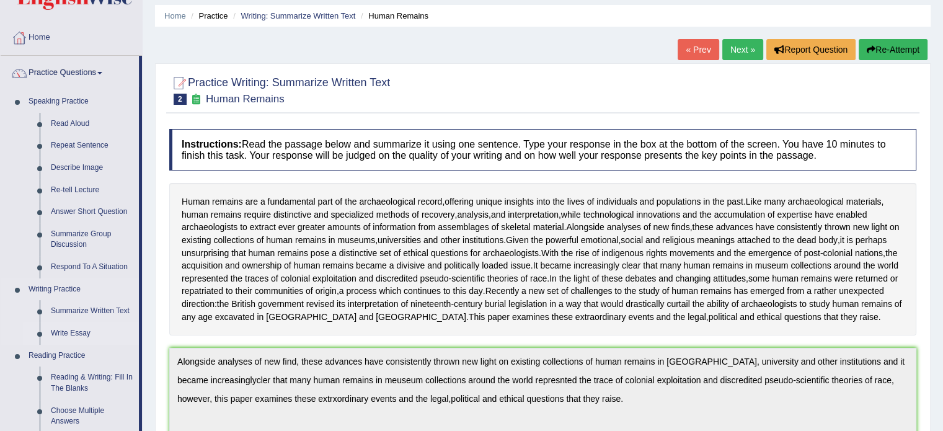
click at [81, 329] on link "Write Essay" at bounding box center [92, 333] width 94 height 22
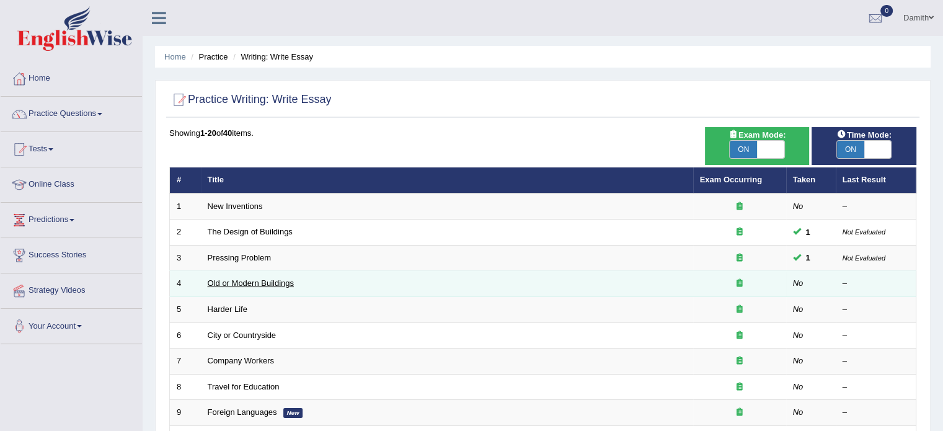
click at [224, 278] on link "Old or Modern Buildings" at bounding box center [251, 282] width 86 height 9
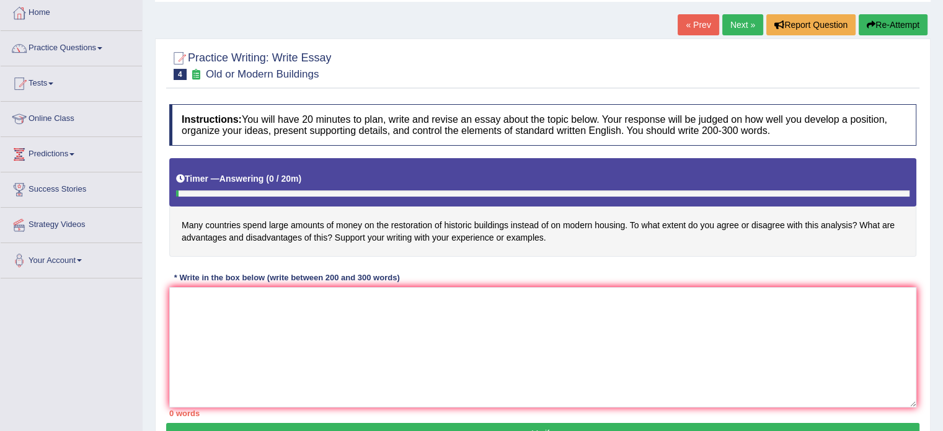
scroll to position [74, 0]
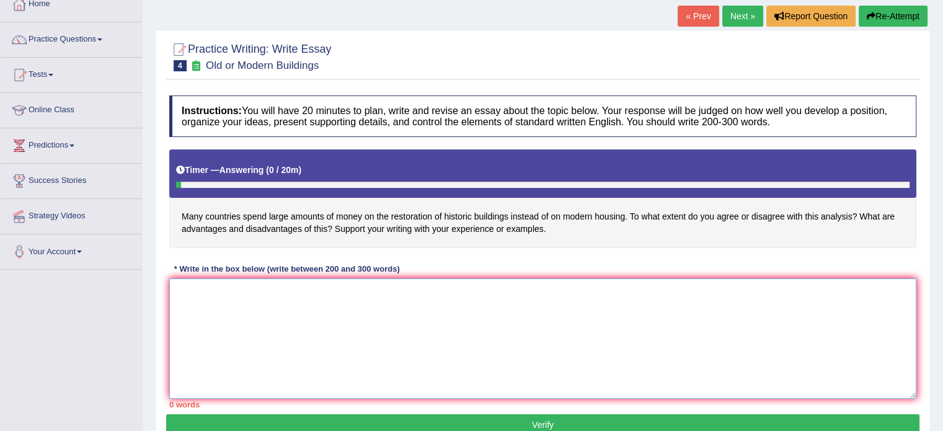
click at [283, 306] on textarea at bounding box center [542, 338] width 747 height 120
click at [213, 292] on textarea "In [DATE]'scomplex" at bounding box center [542, 338] width 747 height 120
click at [253, 289] on textarea "In [DATE] complex" at bounding box center [542, 338] width 747 height 120
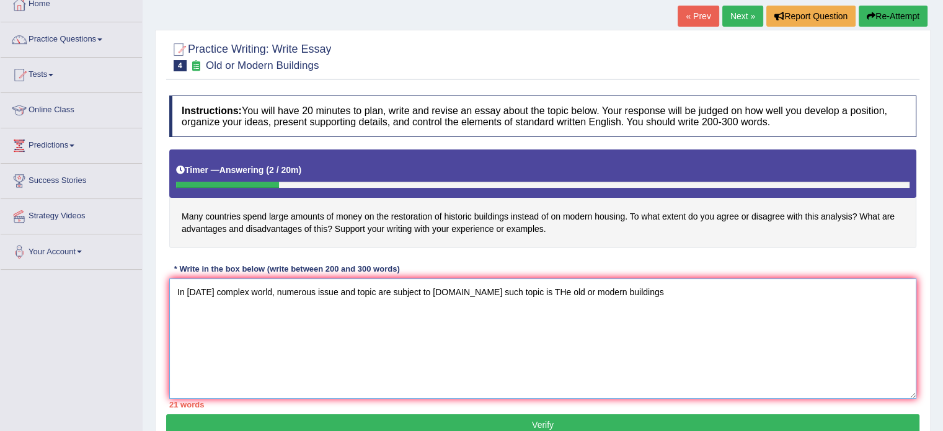
click at [540, 289] on textarea "In [DATE] complex world, numerous issue and topic are subject to [DOMAIN_NAME] …" at bounding box center [542, 338] width 747 height 120
click at [638, 292] on textarea "In [DATE] complex world, numerous issue and topic are subject to [DOMAIN_NAME] …" at bounding box center [542, 338] width 747 height 120
click at [633, 292] on textarea "In [DATE] complex world, numerous issue and topic are subject to [DOMAIN_NAME] …" at bounding box center [542, 338] width 747 height 120
click at [808, 290] on textarea "In [DATE] complex world, numerous issue and topic are subject to [DOMAIN_NAME] …" at bounding box center [542, 338] width 747 height 120
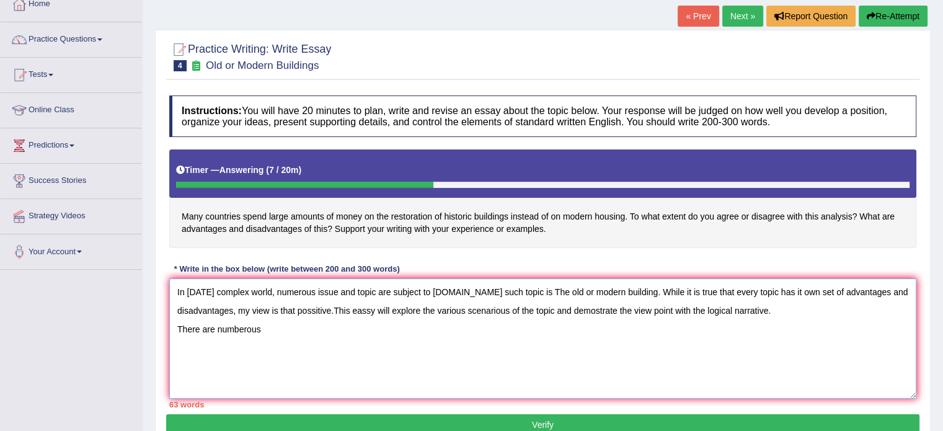
click at [214, 329] on textarea "In [DATE] complex world, numerous issue and topic are subject to [DOMAIN_NAME] …" at bounding box center [542, 338] width 747 height 120
click at [269, 323] on textarea "In [DATE] complex world, numerous issue and topic are subject to [DOMAIN_NAME] …" at bounding box center [542, 338] width 747 height 120
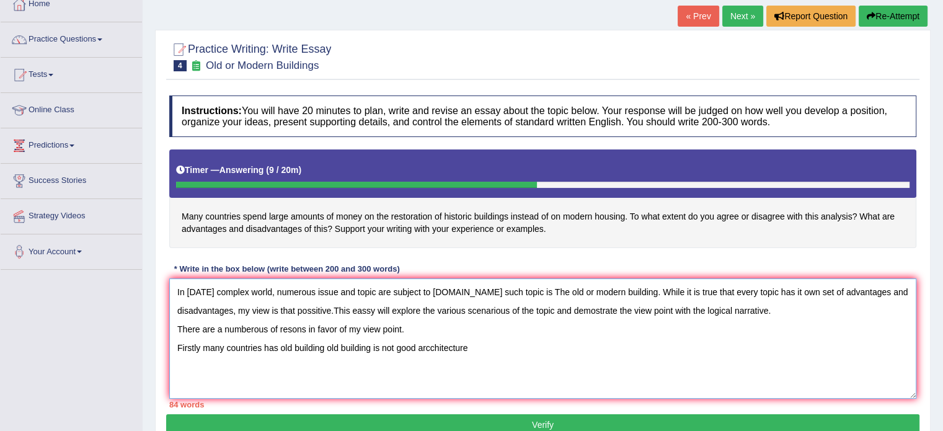
click at [435, 346] on textarea "In [DATE] complex world, numerous issue and topic are subject to [DOMAIN_NAME] …" at bounding box center [542, 338] width 747 height 120
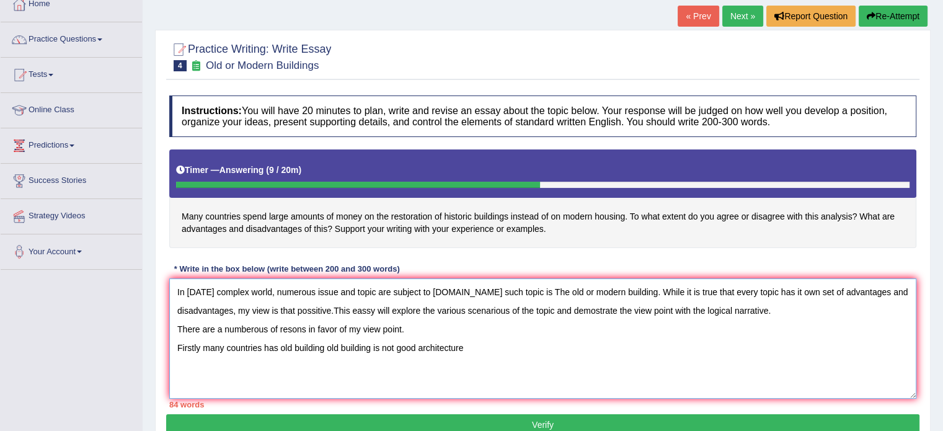
click at [464, 345] on textarea "In [DATE] complex world, numerous issue and topic are subject to [DOMAIN_NAME] …" at bounding box center [542, 338] width 747 height 120
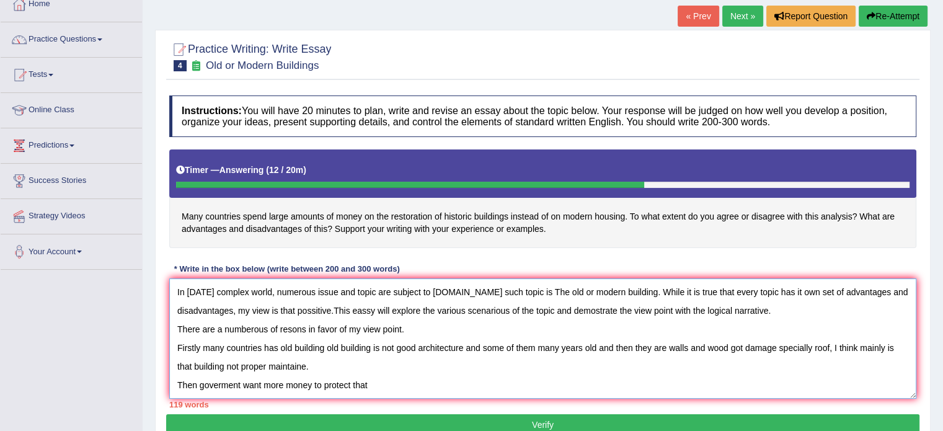
click at [261, 382] on textarea "In [DATE] complex world, numerous issue and topic are subject to [DOMAIN_NAME] …" at bounding box center [542, 338] width 747 height 120
click at [382, 384] on textarea "In [DATE] complex world, numerous issue and topic are subject to [DOMAIN_NAME] …" at bounding box center [542, 338] width 747 height 120
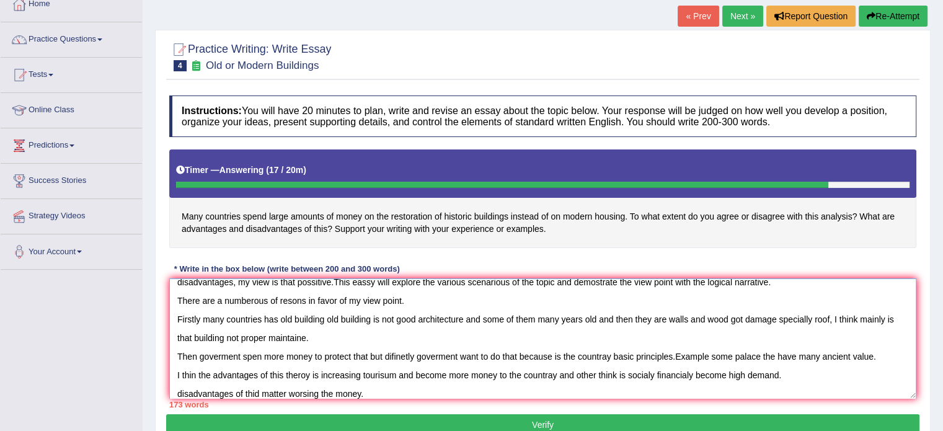
scroll to position [47, 0]
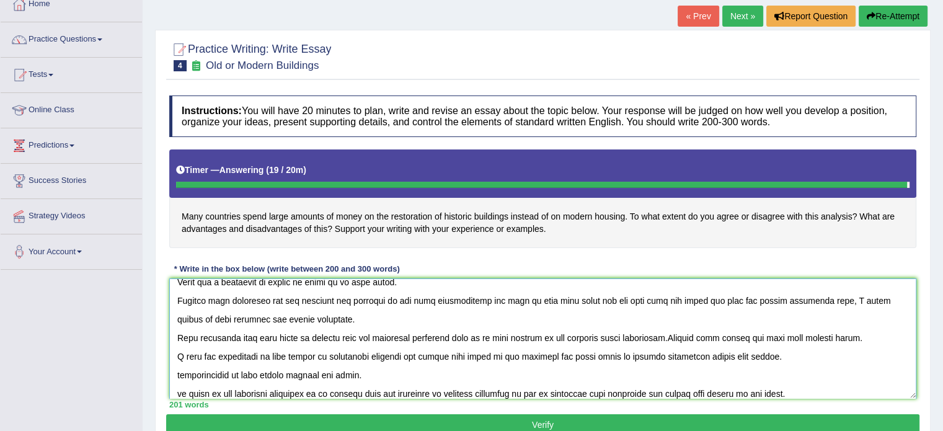
type textarea "In [DATE] complex world, numerous issue and topic are subject to [DOMAIN_NAME] …"
click at [572, 418] on button "Verify" at bounding box center [542, 424] width 753 height 21
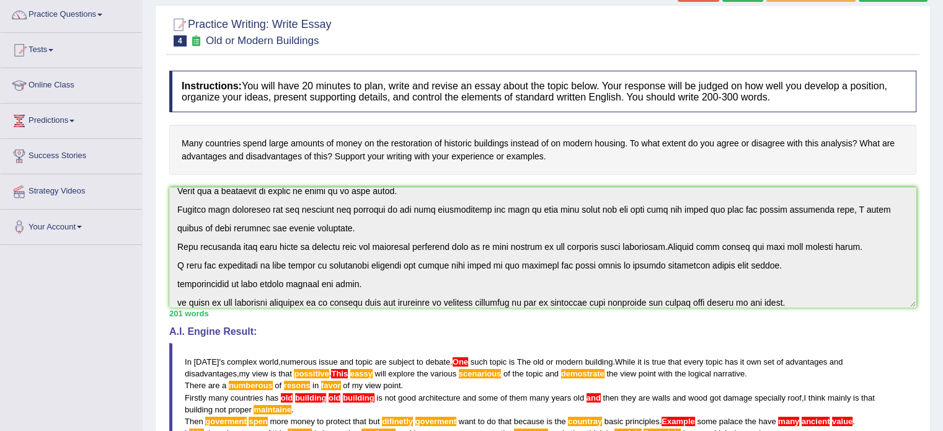
scroll to position [57, 0]
